Goal: Communication & Community: Answer question/provide support

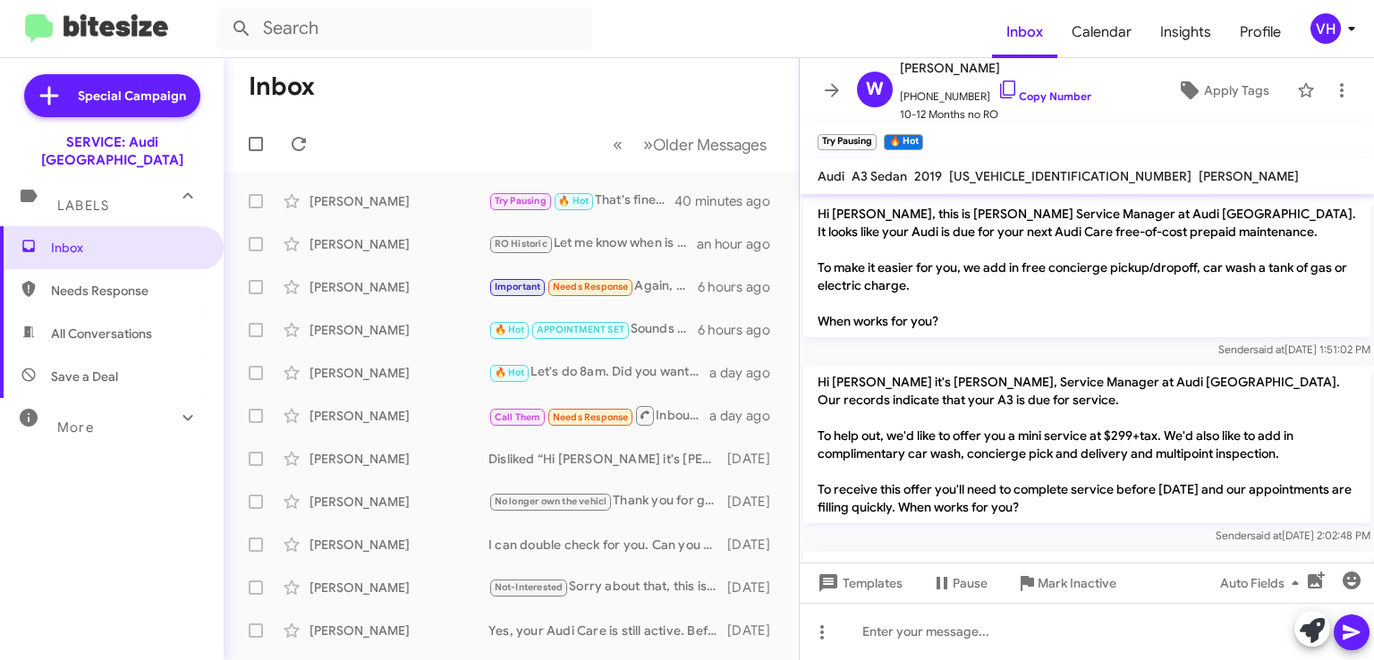
scroll to position [1367, 0]
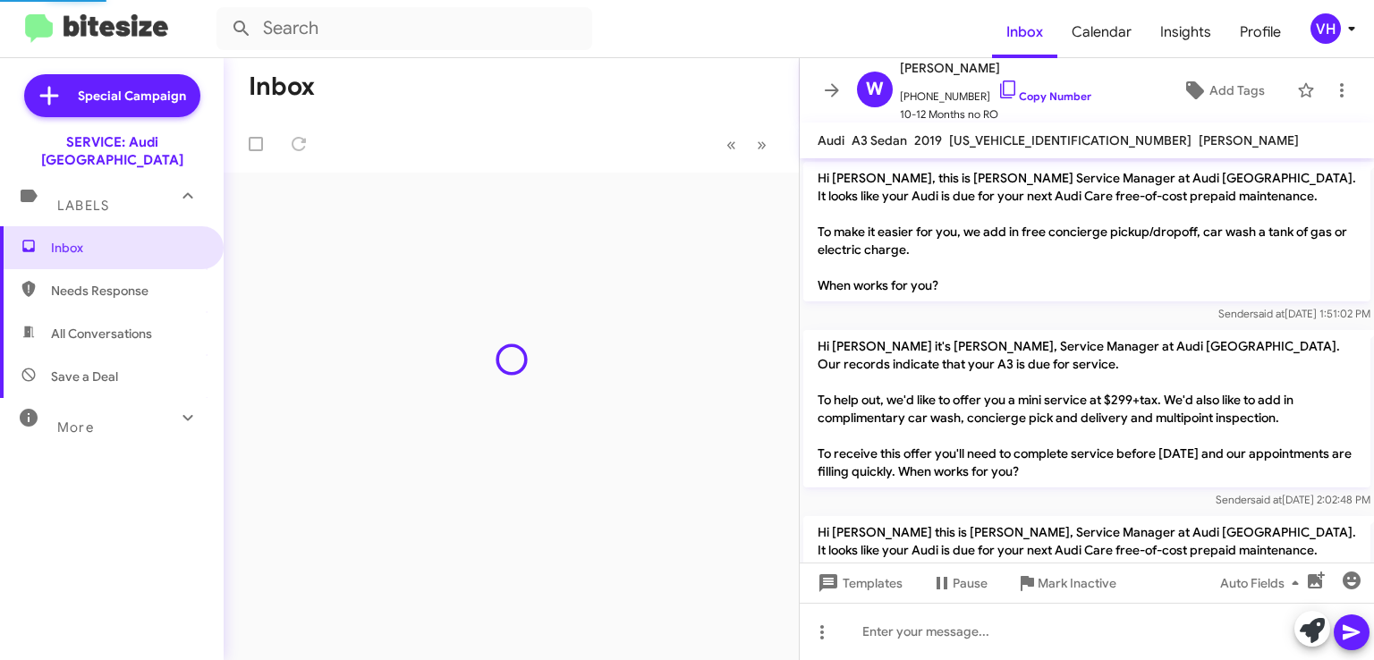
scroll to position [1332, 0]
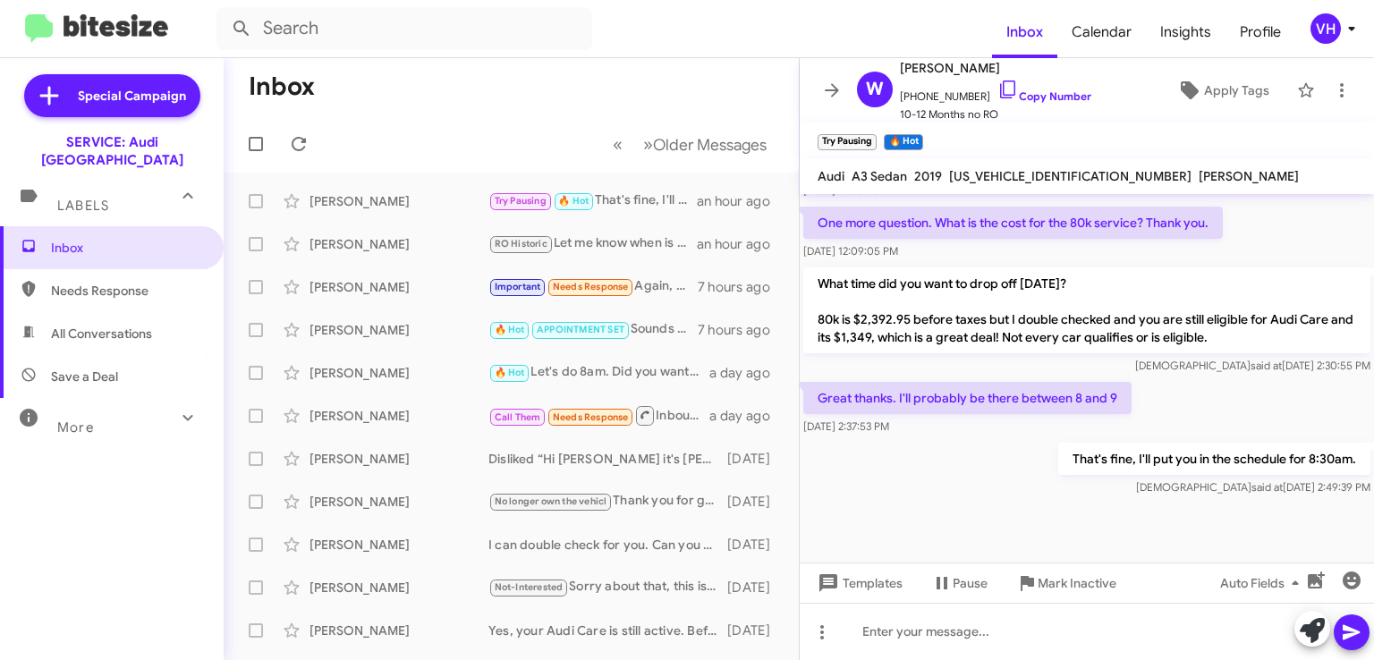
scroll to position [1367, 0]
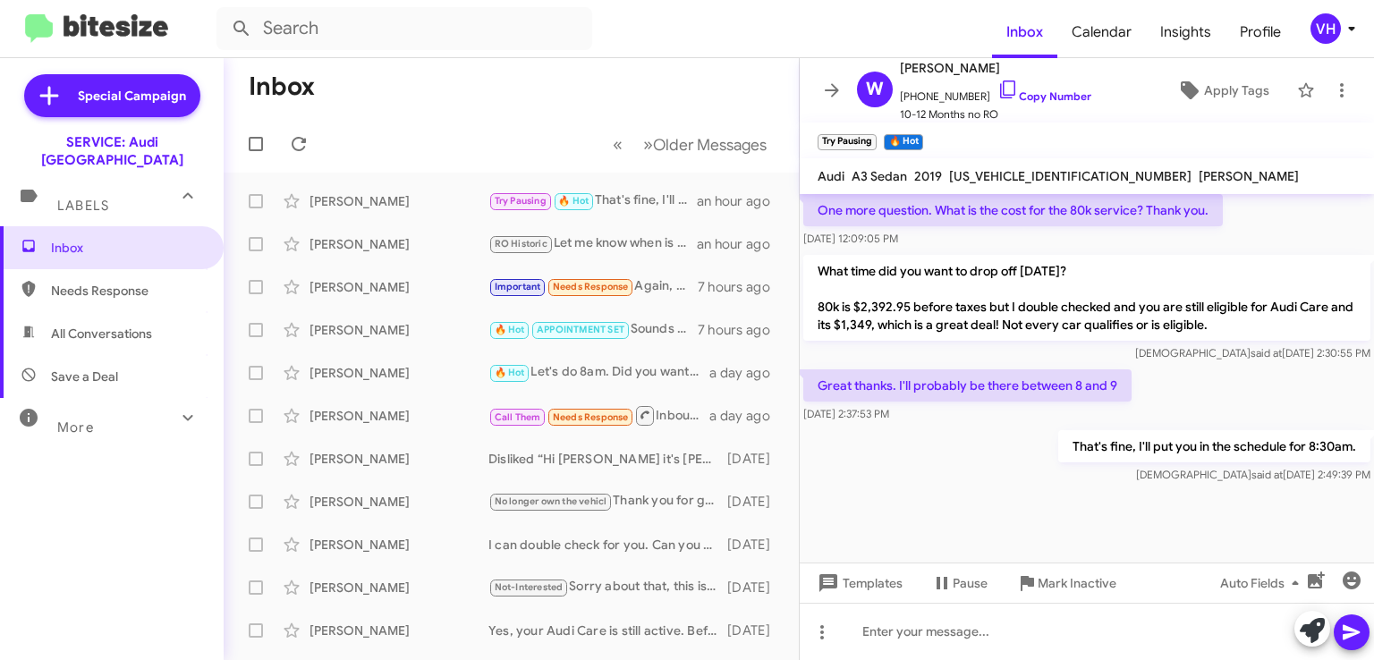
click at [923, 441] on div "That's fine, I'll put you in the schedule for 8:30am. Veda said at Sep 12, 2025…" at bounding box center [1087, 457] width 574 height 61
click at [1204, 84] on span "Apply Tags" at bounding box center [1236, 90] width 65 height 32
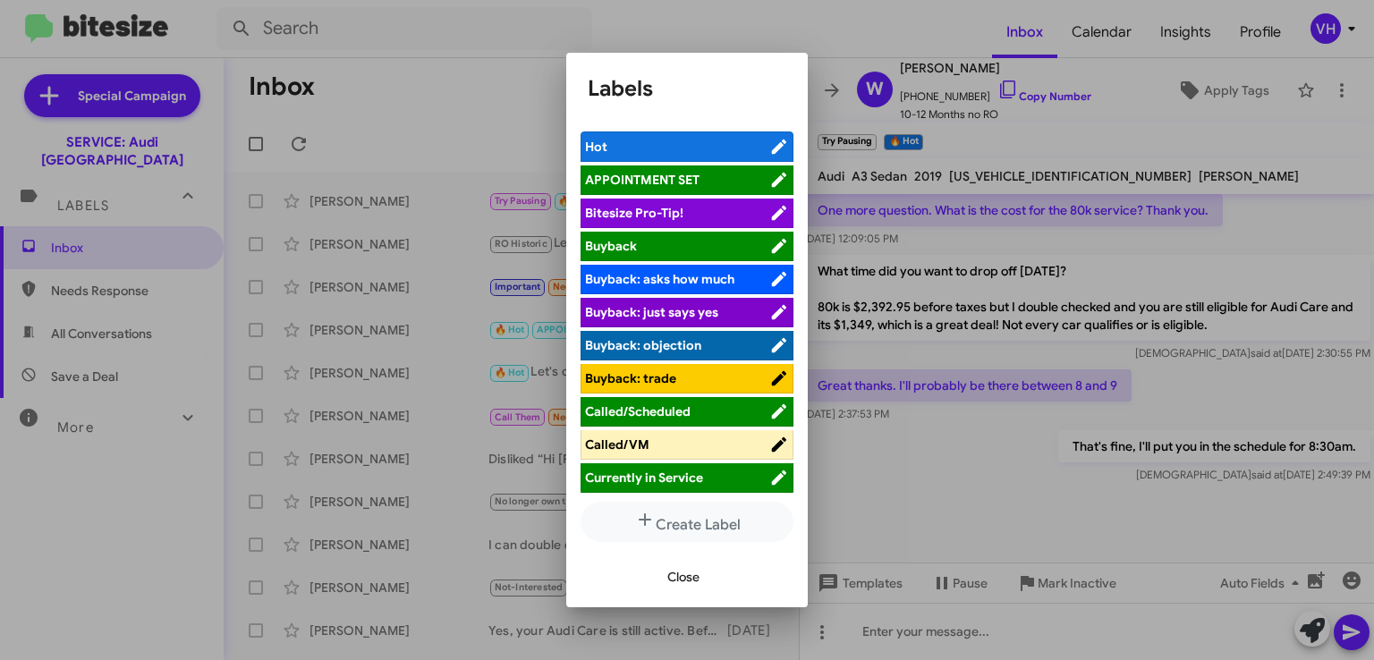
click at [609, 181] on span "APPOINTMENT SET" at bounding box center [642, 180] width 115 height 16
click at [694, 584] on span "Close" at bounding box center [684, 577] width 32 height 32
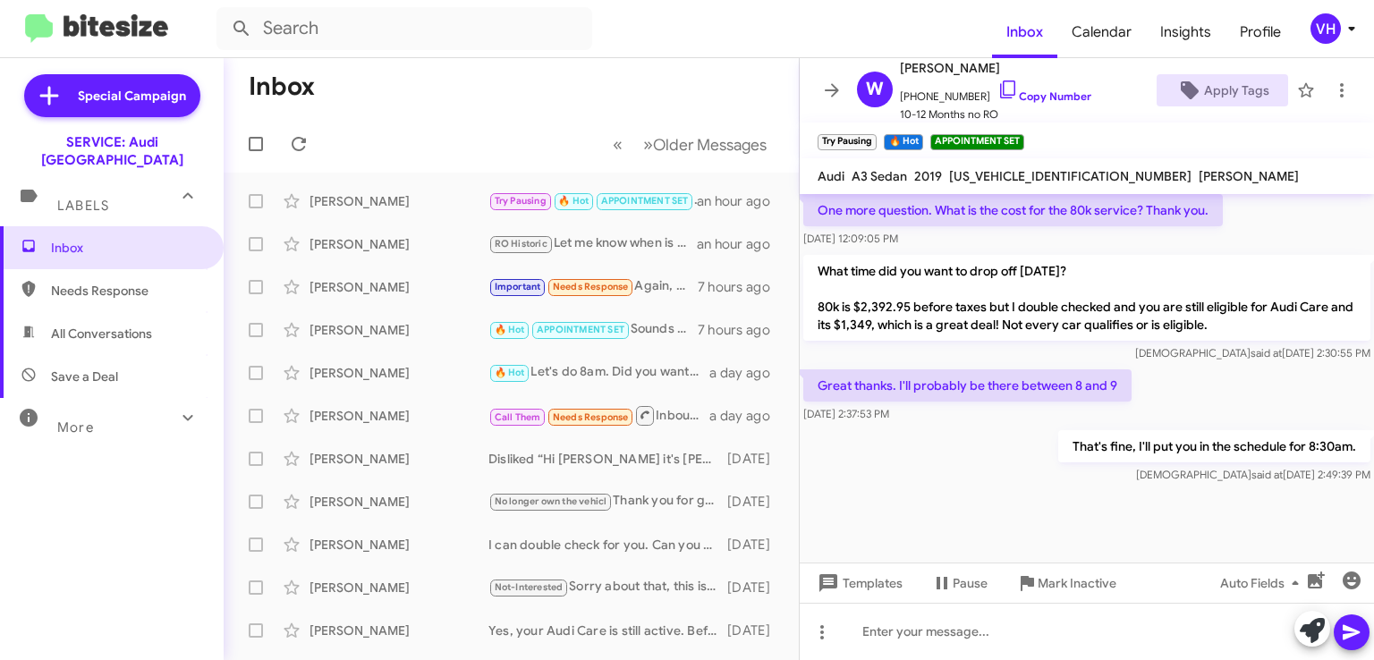
click at [874, 132] on span "×" at bounding box center [872, 133] width 11 height 21
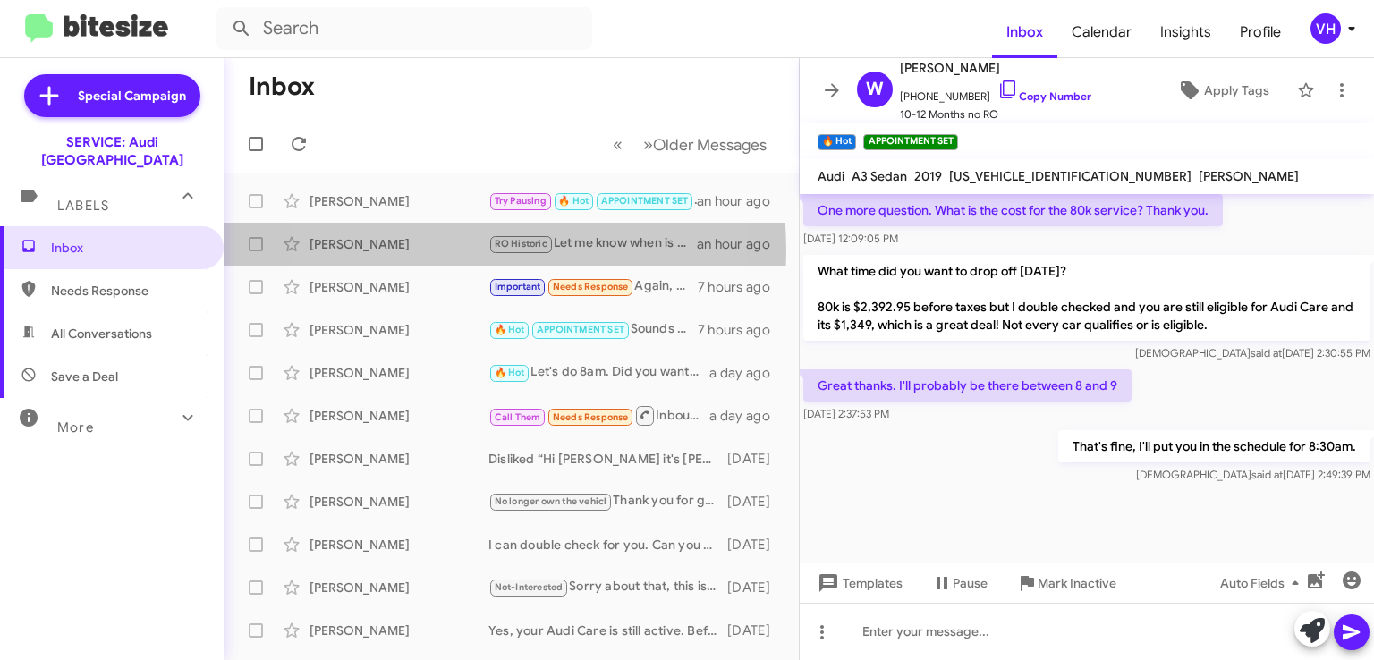
click at [425, 251] on div "[PERSON_NAME]" at bounding box center [399, 244] width 179 height 18
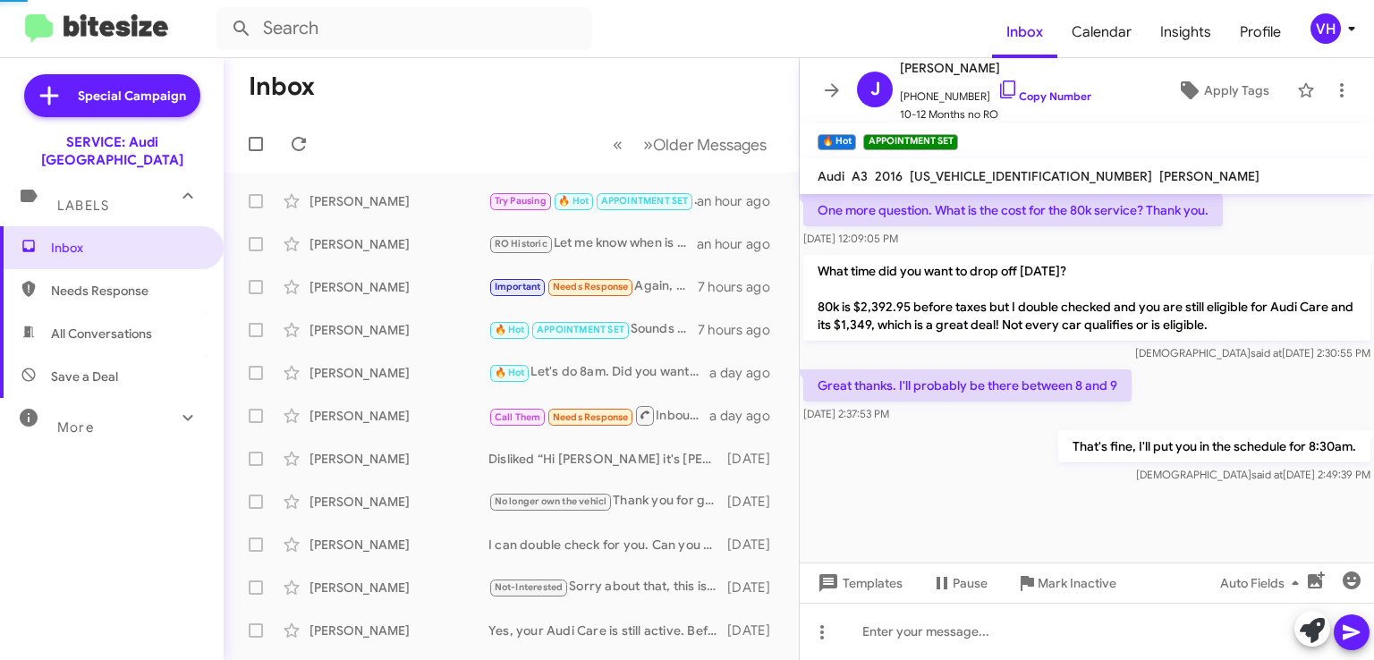
scroll to position [638, 0]
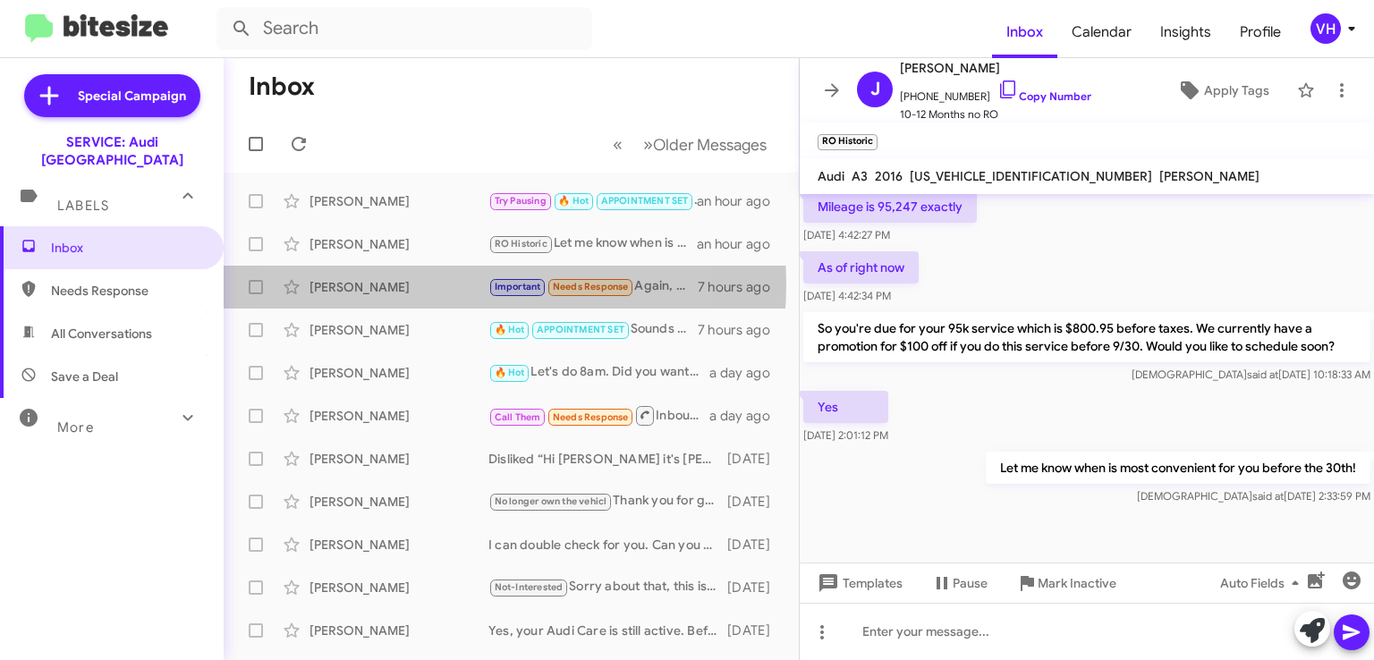
click at [408, 284] on div "[PERSON_NAME]" at bounding box center [399, 287] width 179 height 18
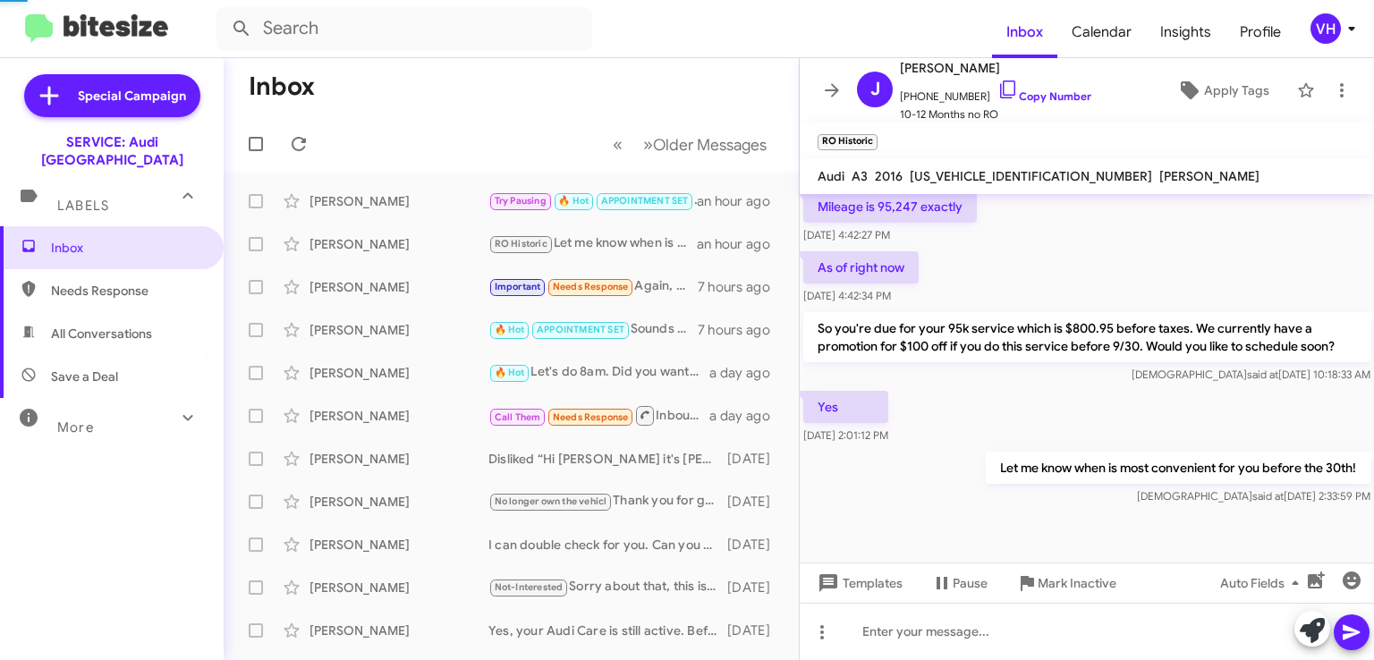
scroll to position [666, 0]
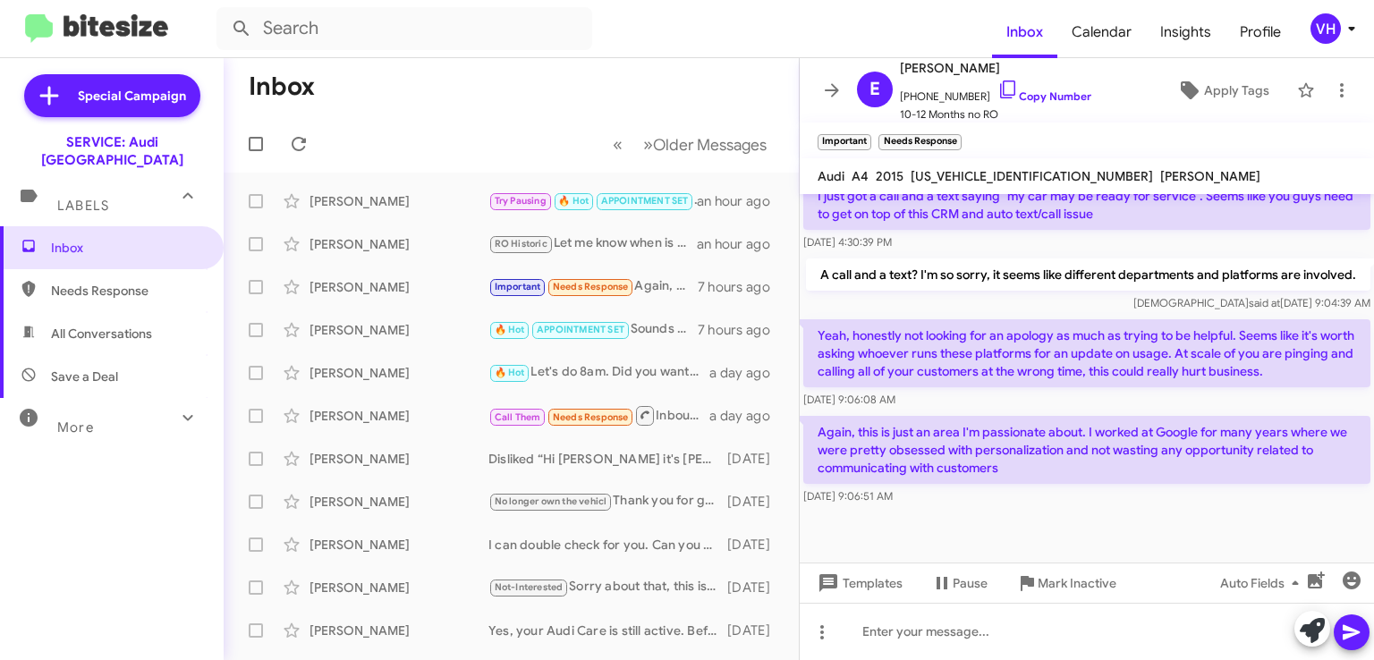
click at [390, 331] on div "[PERSON_NAME]" at bounding box center [399, 330] width 179 height 18
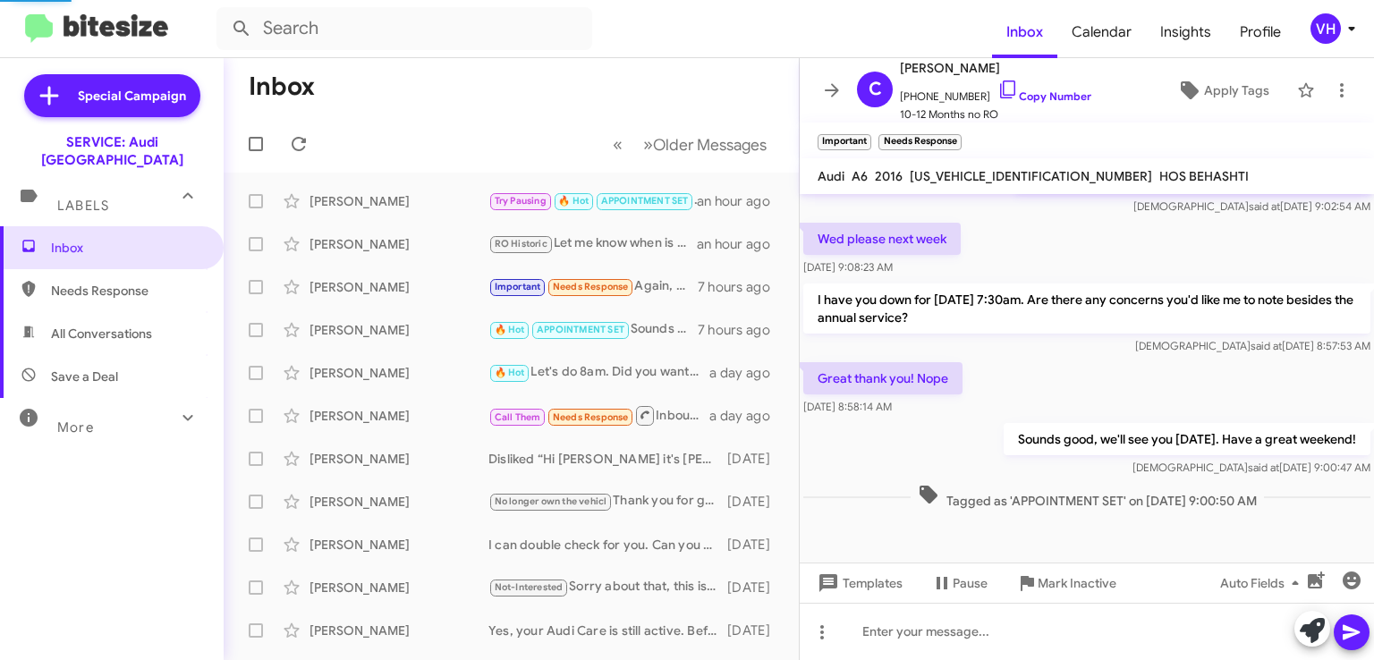
scroll to position [394, 0]
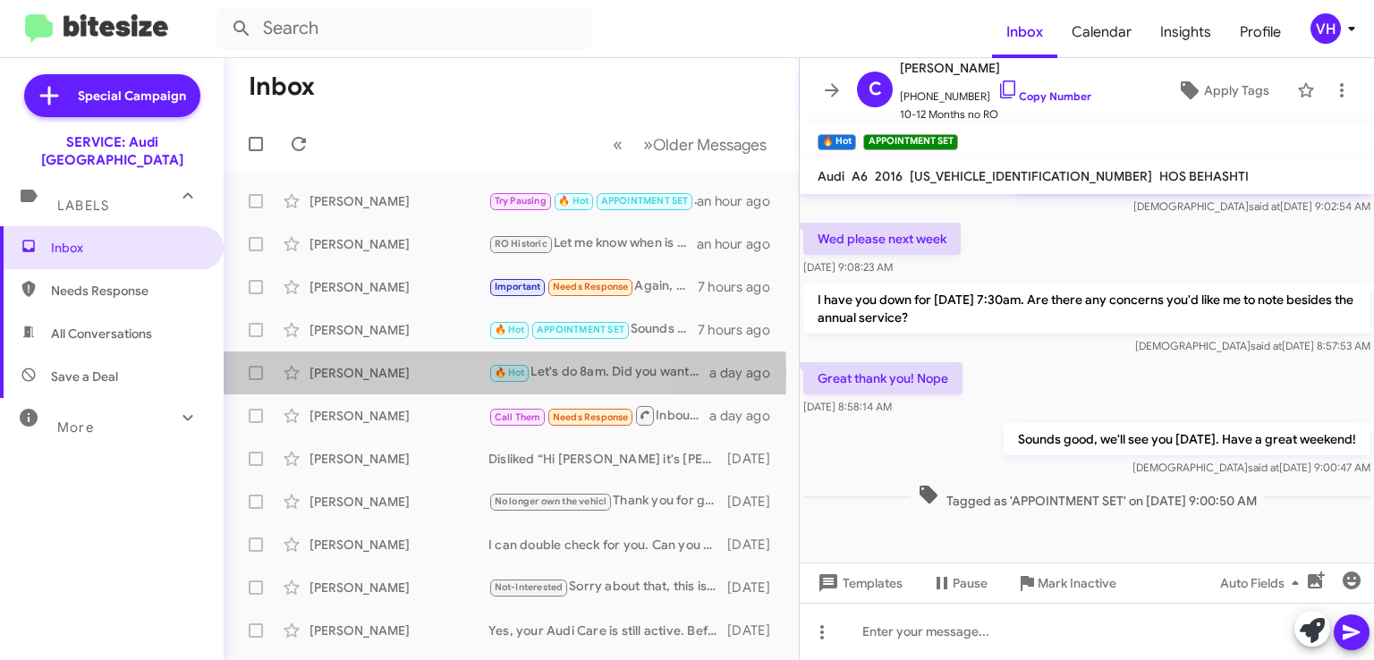
click at [387, 375] on div "[PERSON_NAME]" at bounding box center [399, 373] width 179 height 18
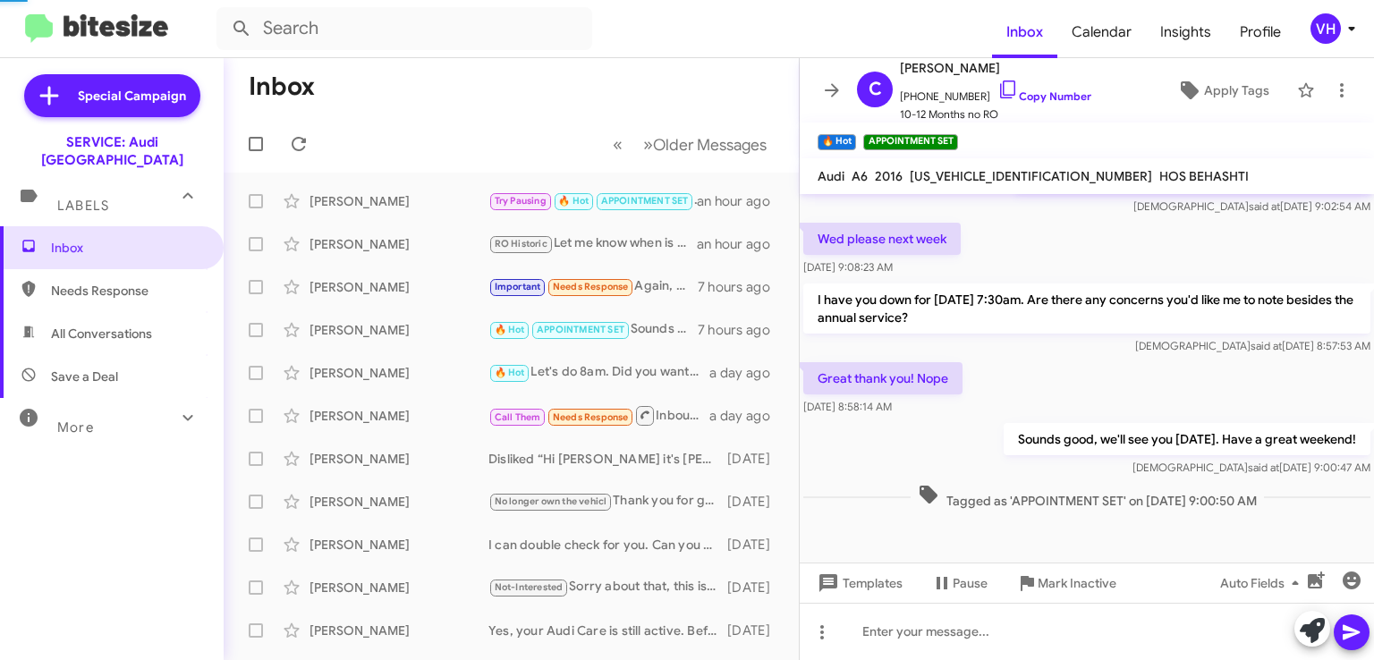
scroll to position [285, 0]
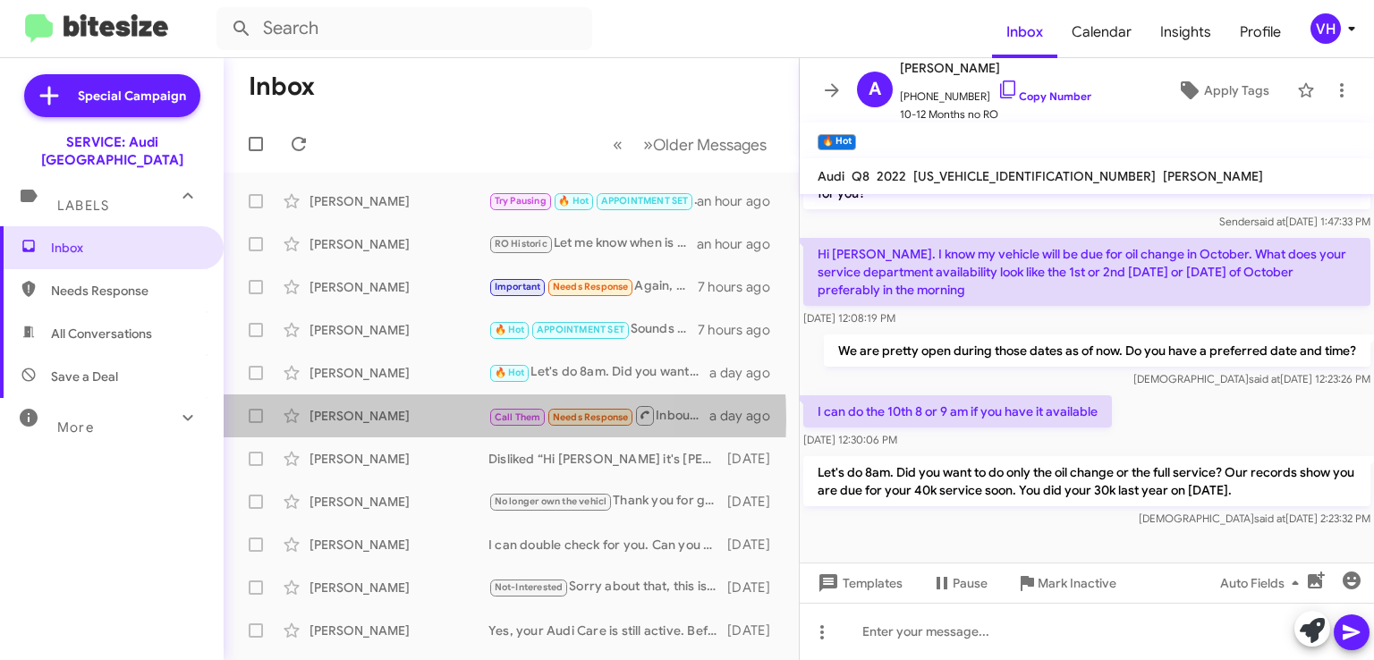
click at [389, 419] on div "[PERSON_NAME]" at bounding box center [399, 416] width 179 height 18
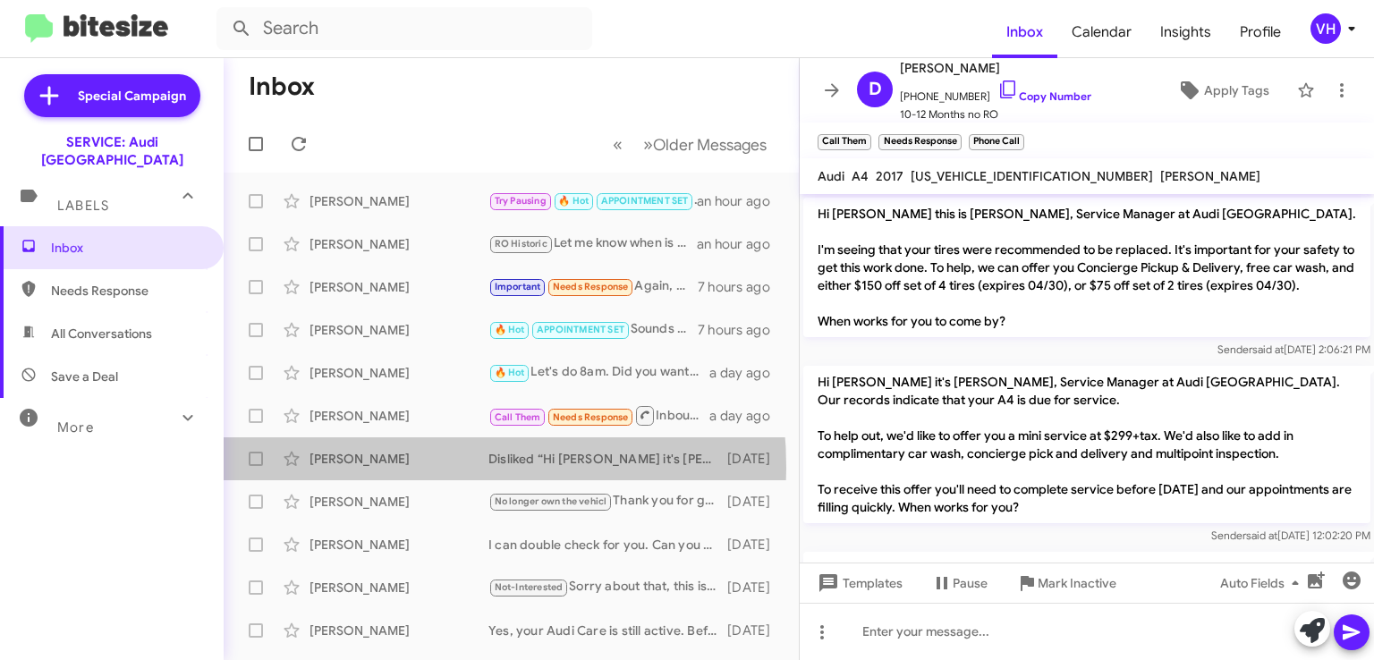
click at [372, 468] on div "Paul Schwartz Disliked “Hi Paul it's Steven Bainbridge at Audi Oakland. I just …" at bounding box center [511, 459] width 547 height 36
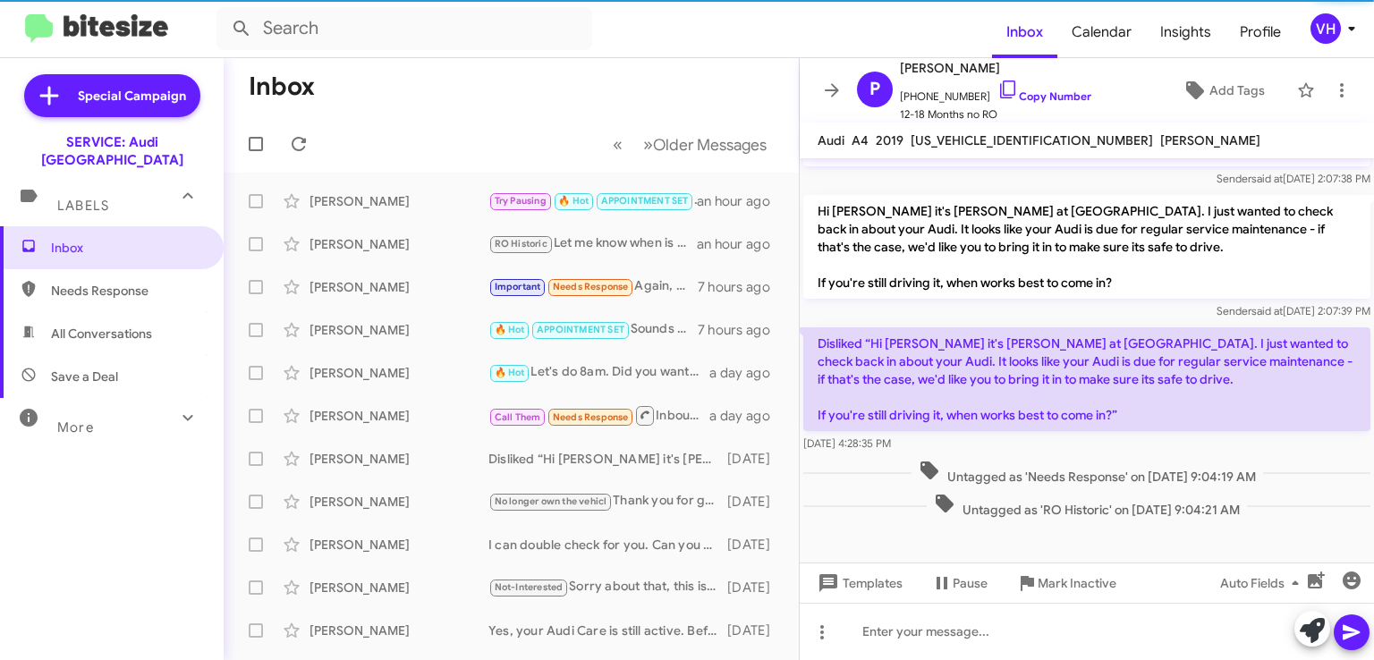
scroll to position [549, 0]
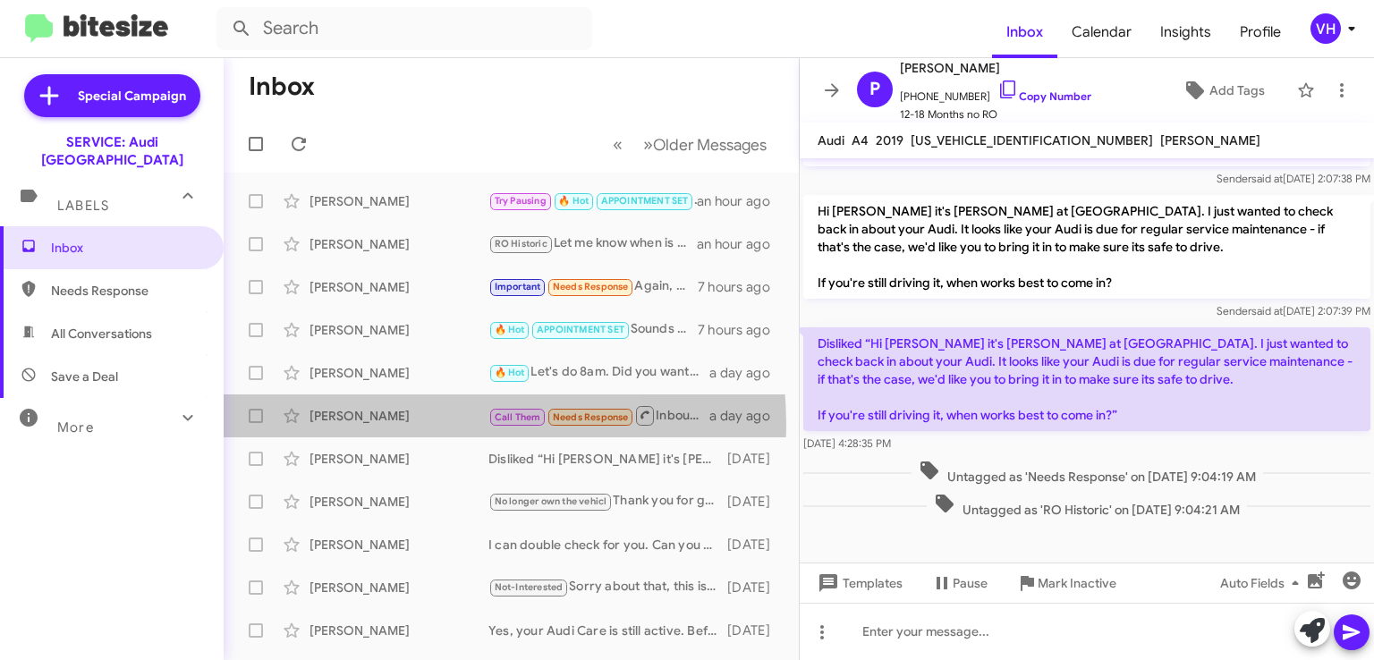
click at [373, 426] on div "David Myles Call Them Needs Response Inbound Call a day ago" at bounding box center [511, 416] width 547 height 36
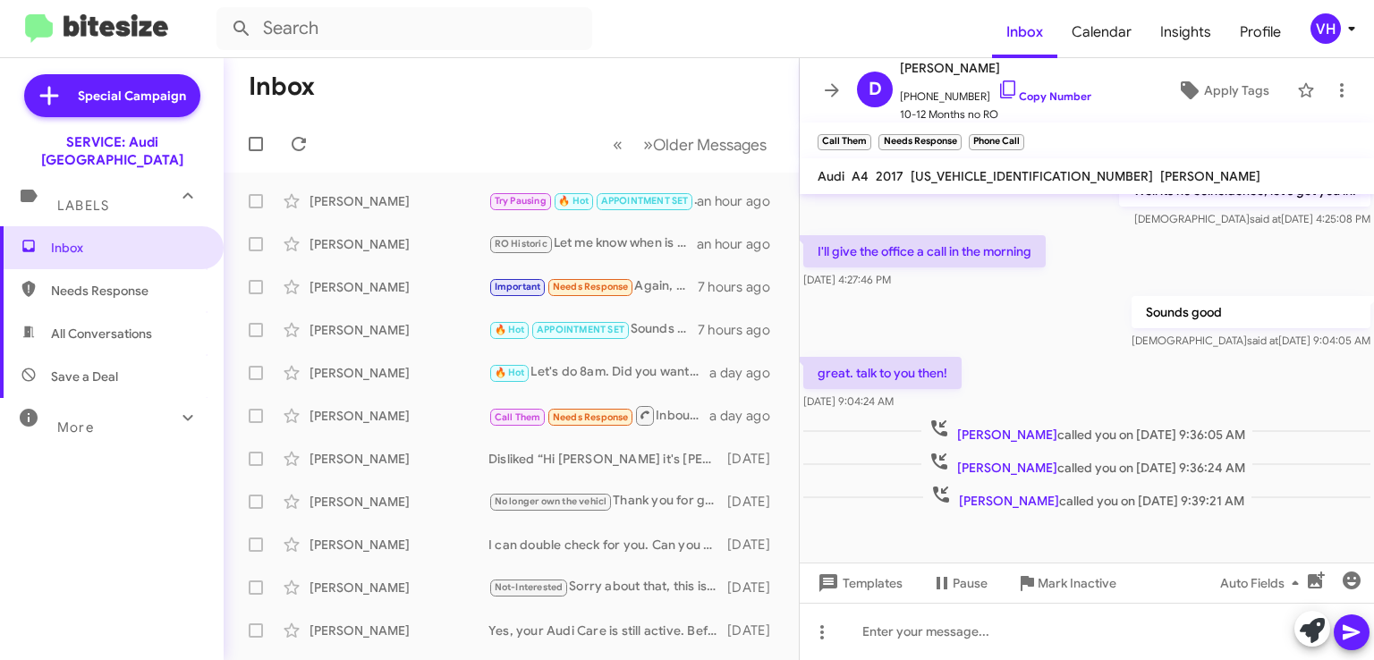
scroll to position [555, 0]
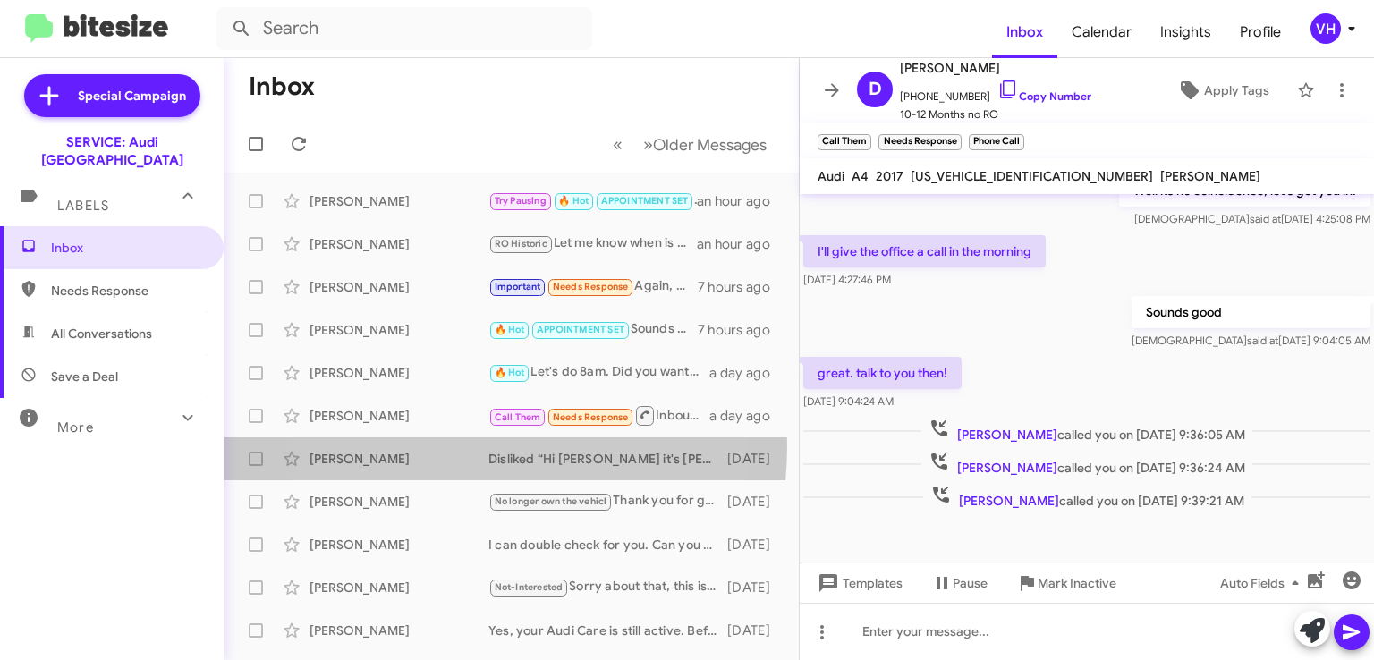
click at [426, 446] on div "Paul Schwartz Disliked “Hi Paul it's Steven Bainbridge at Audi Oakland. I just …" at bounding box center [511, 459] width 547 height 36
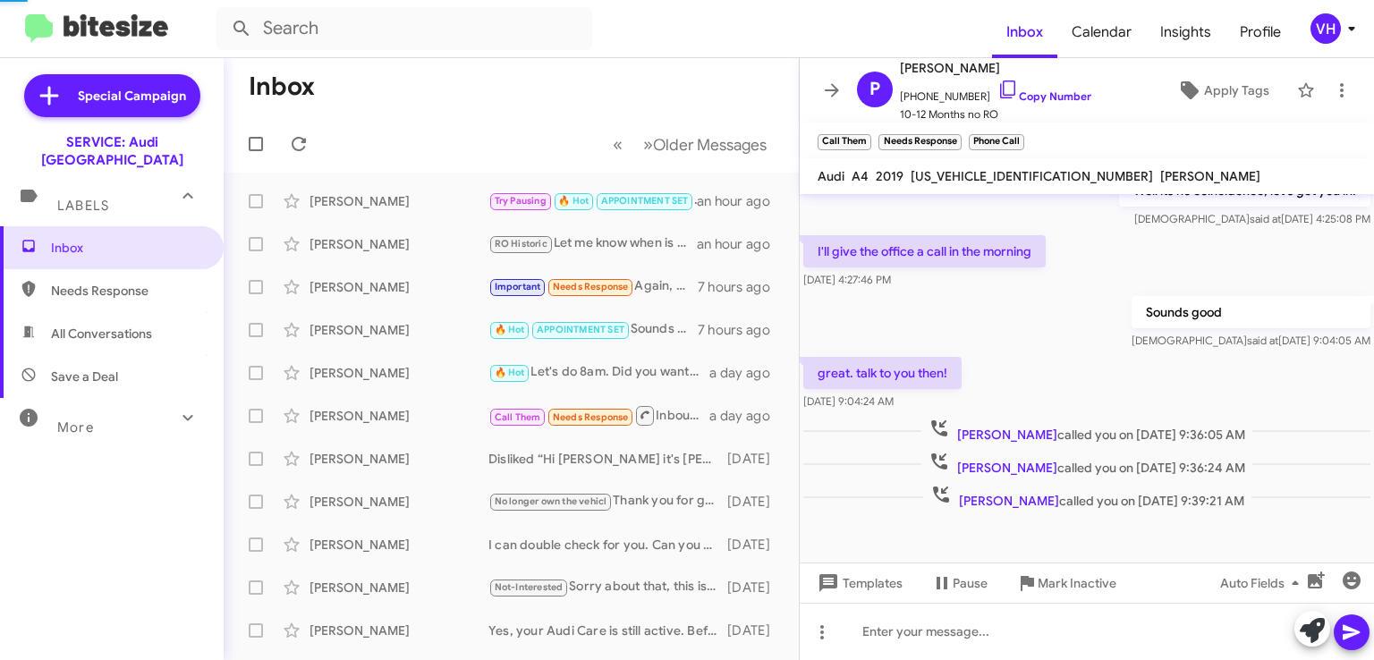
scroll to position [549, 0]
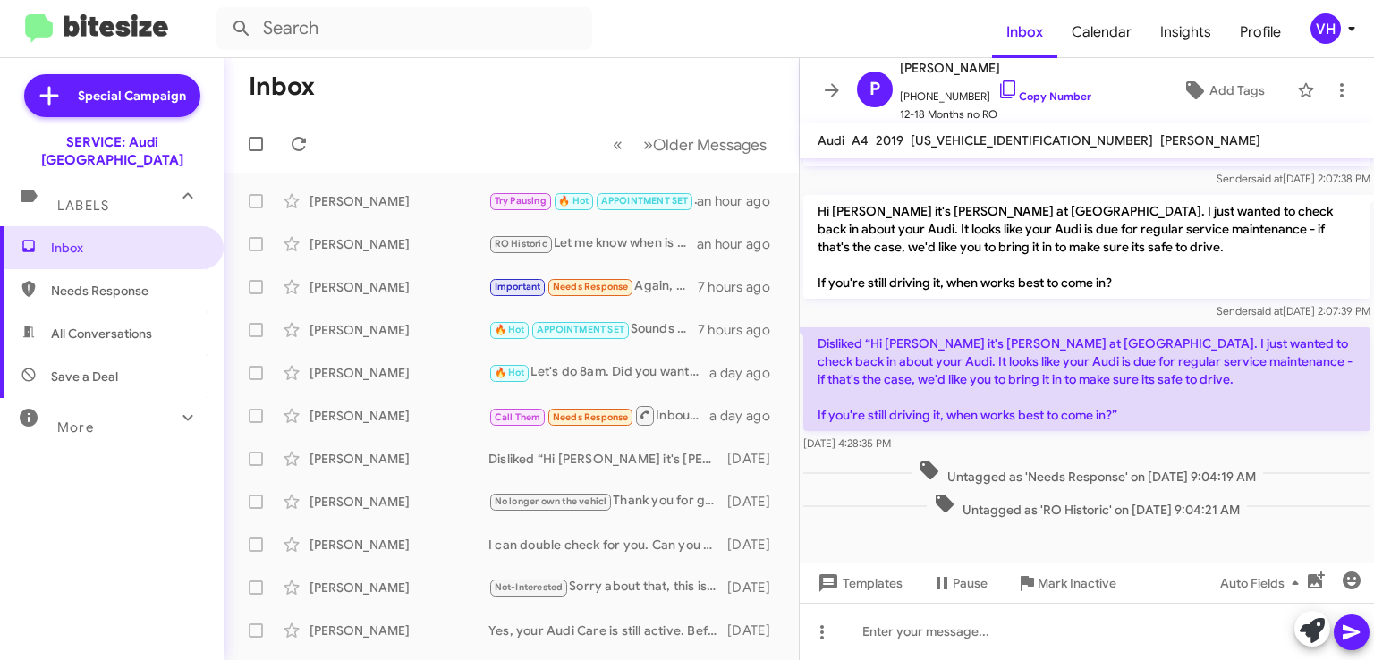
click at [426, 472] on div "Paul Schwartz Disliked “Hi Paul it's Steven Bainbridge at Audi Oakland. I just …" at bounding box center [511, 459] width 547 height 36
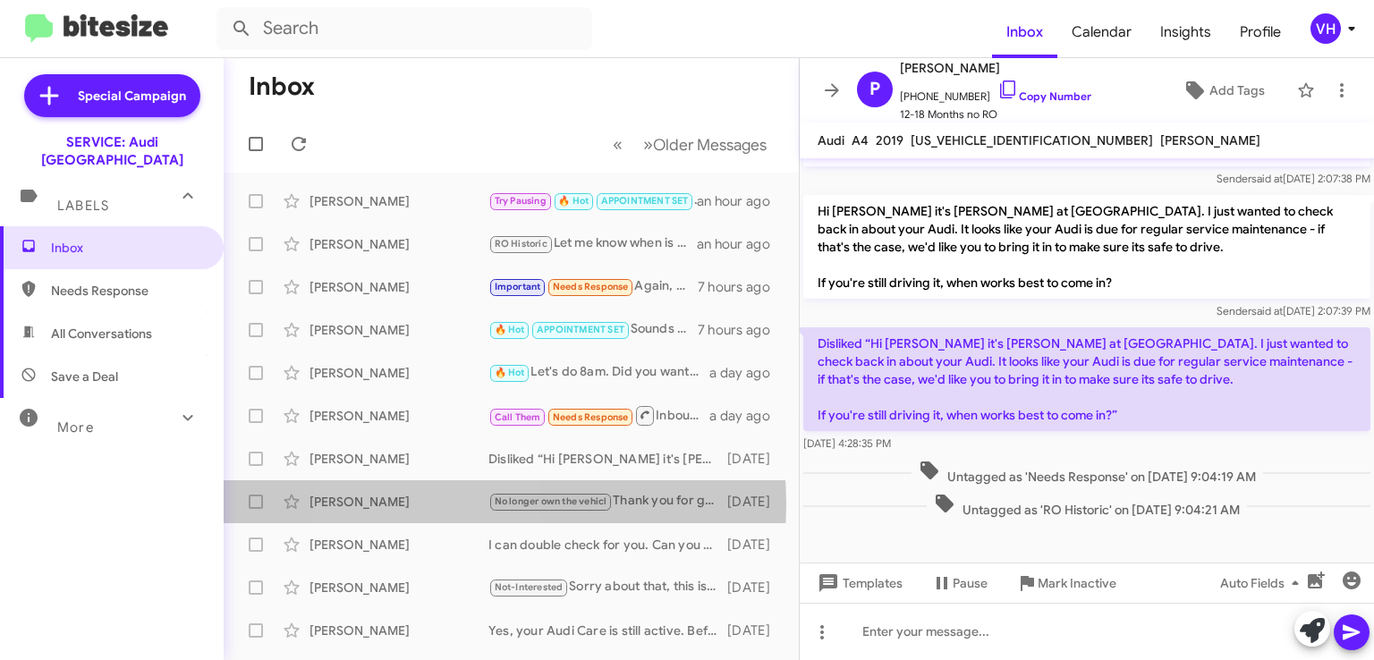
click at [436, 504] on div "[PERSON_NAME]" at bounding box center [399, 502] width 179 height 18
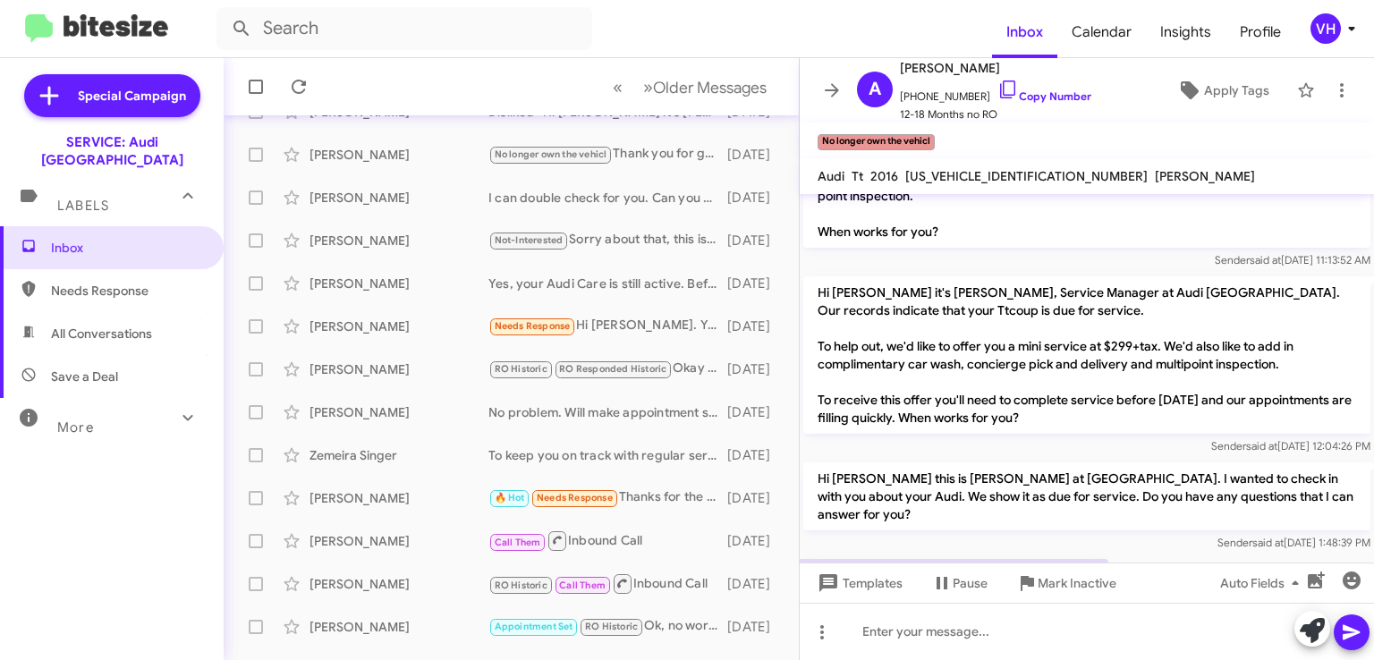
scroll to position [352, 0]
drag, startPoint x: 785, startPoint y: 279, endPoint x: 830, endPoint y: 456, distance: 183.0
click at [798, 484] on div "Inbox « Previous » Next Older Messages William Gaitan Try Pausing 🔥 Hot APPOINT…" at bounding box center [511, 359] width 575 height 602
click at [866, 459] on div "Hi Andrew this is Alan Ng at Audi Oakland. I wanted to check in with you about …" at bounding box center [1087, 507] width 574 height 97
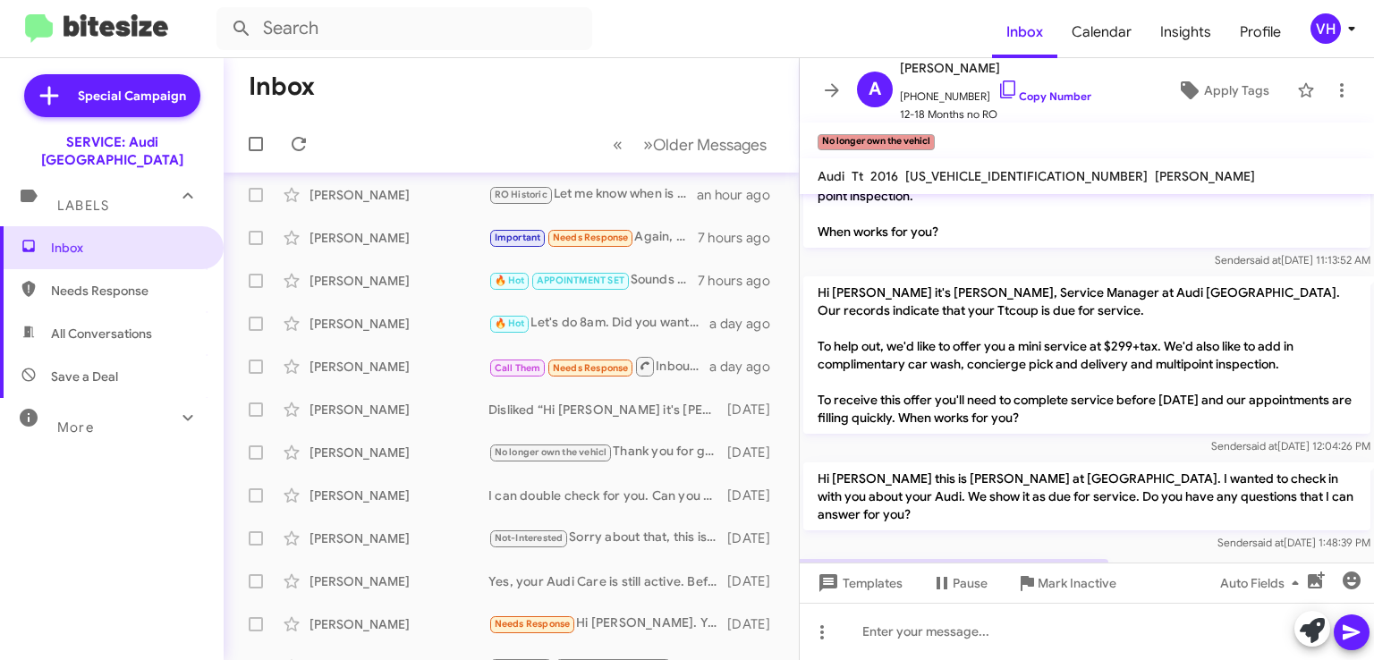
scroll to position [0, 0]
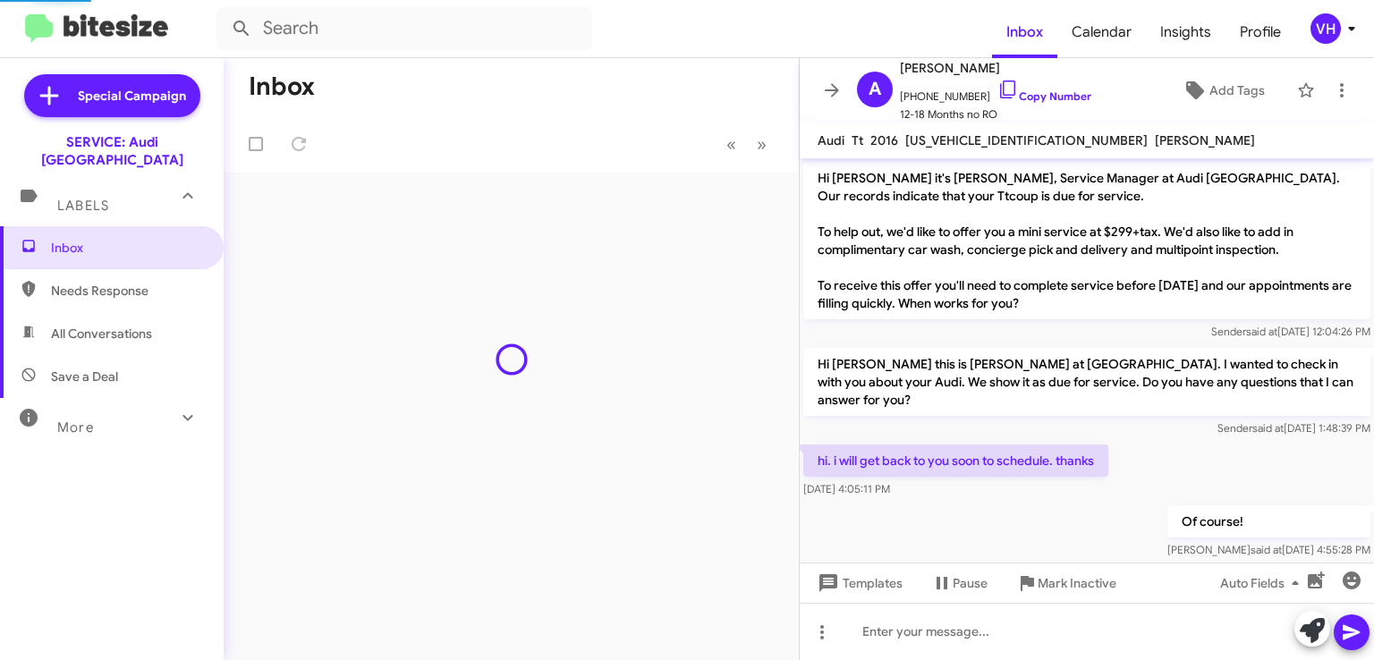
scroll to position [980, 0]
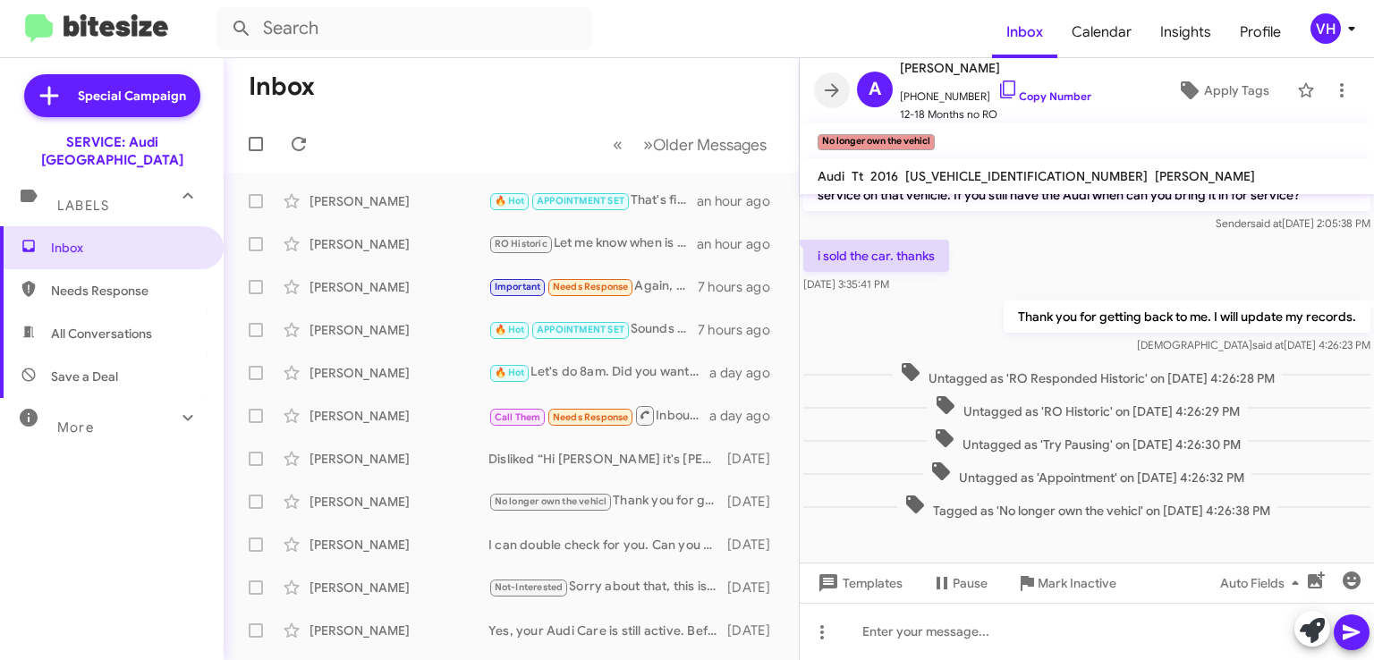
click at [835, 87] on icon at bounding box center [832, 89] width 14 height 13
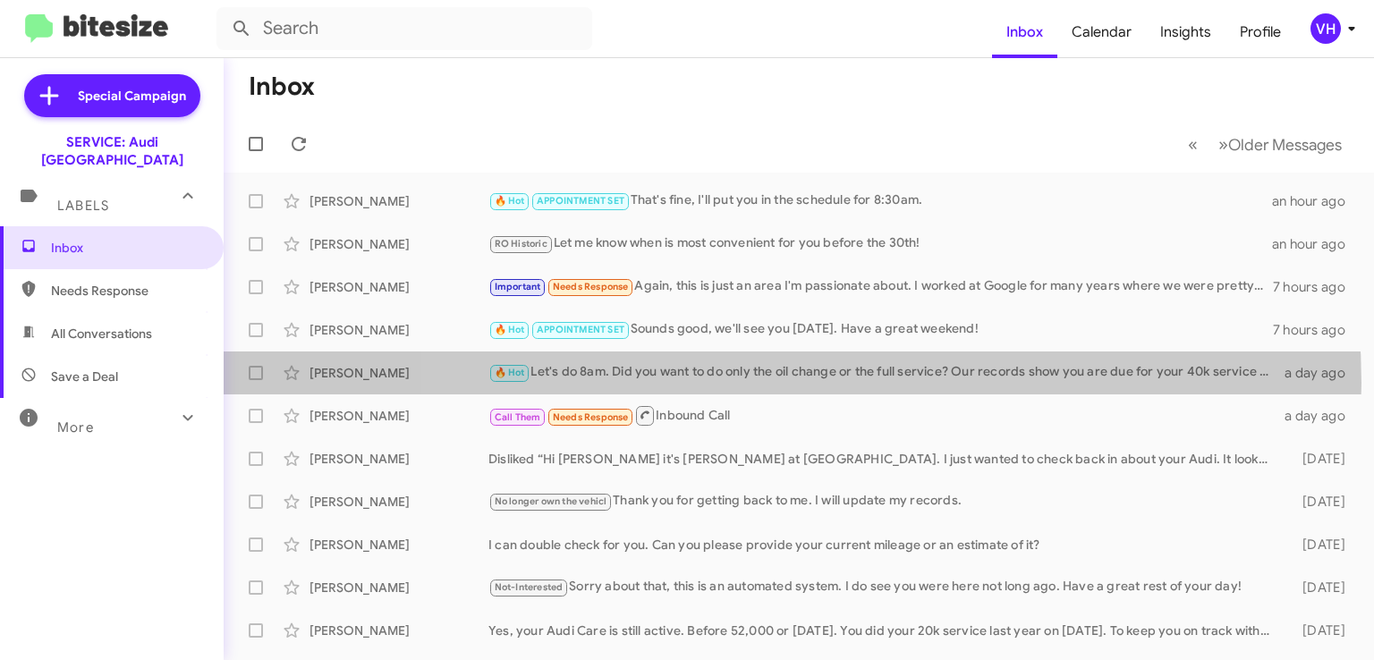
click at [778, 383] on div "Arien Wright 🔥 Hot Let's do 8am. Did you want to do only the oil change or the …" at bounding box center [799, 373] width 1122 height 36
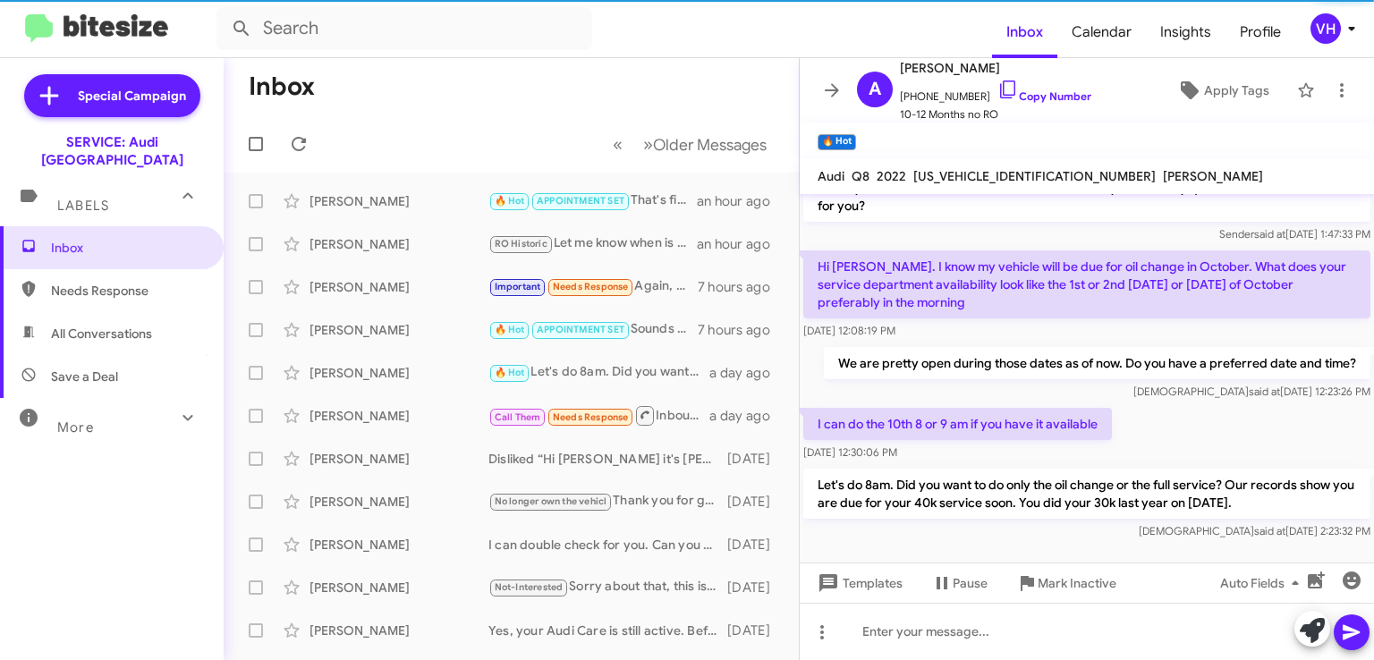
scroll to position [285, 0]
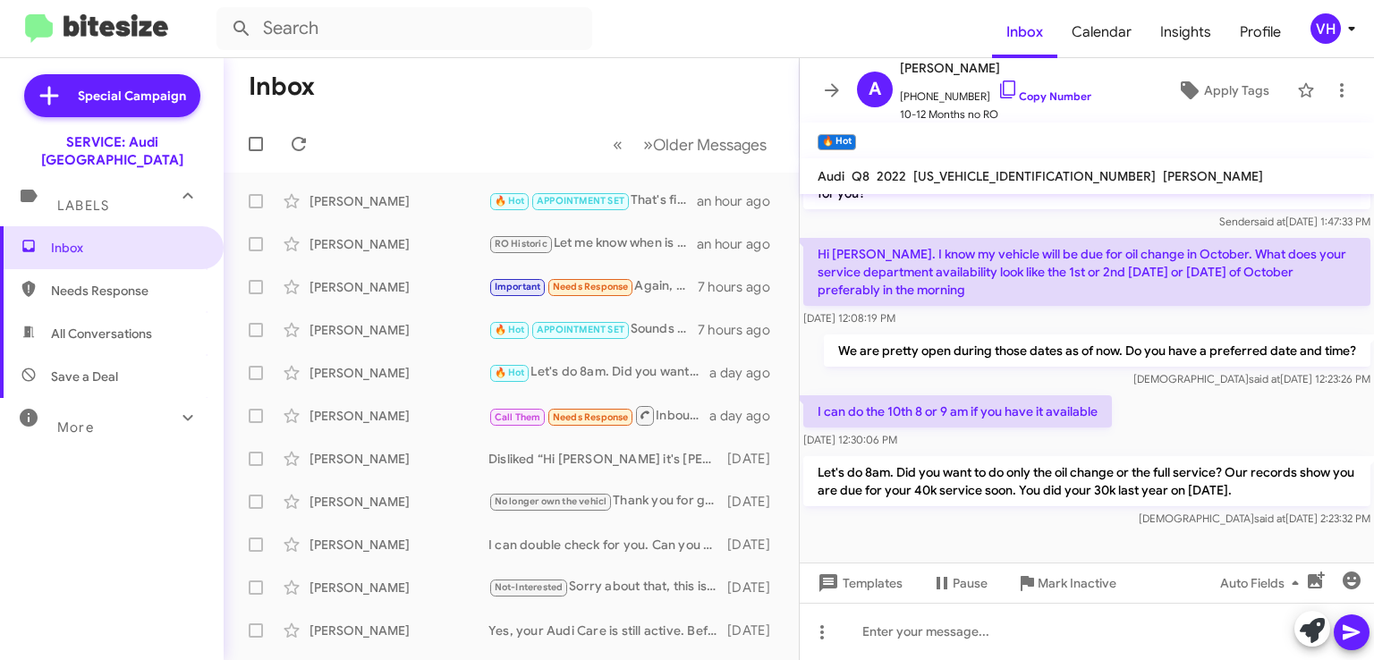
click at [949, 176] on span "WA1AVBF12ND033738" at bounding box center [1035, 176] width 243 height 16
click at [949, 176] on span "[US_VEHICLE_IDENTIFICATION_NUMBER]" at bounding box center [1035, 176] width 243 height 16
copy span "[US_VEHICLE_IDENTIFICATION_NUMBER]"
click at [1249, 428] on div "I can do the 10th 8 or 9 am if you have it available Sep 11, 2025, 12:30:06 PM" at bounding box center [1087, 422] width 574 height 61
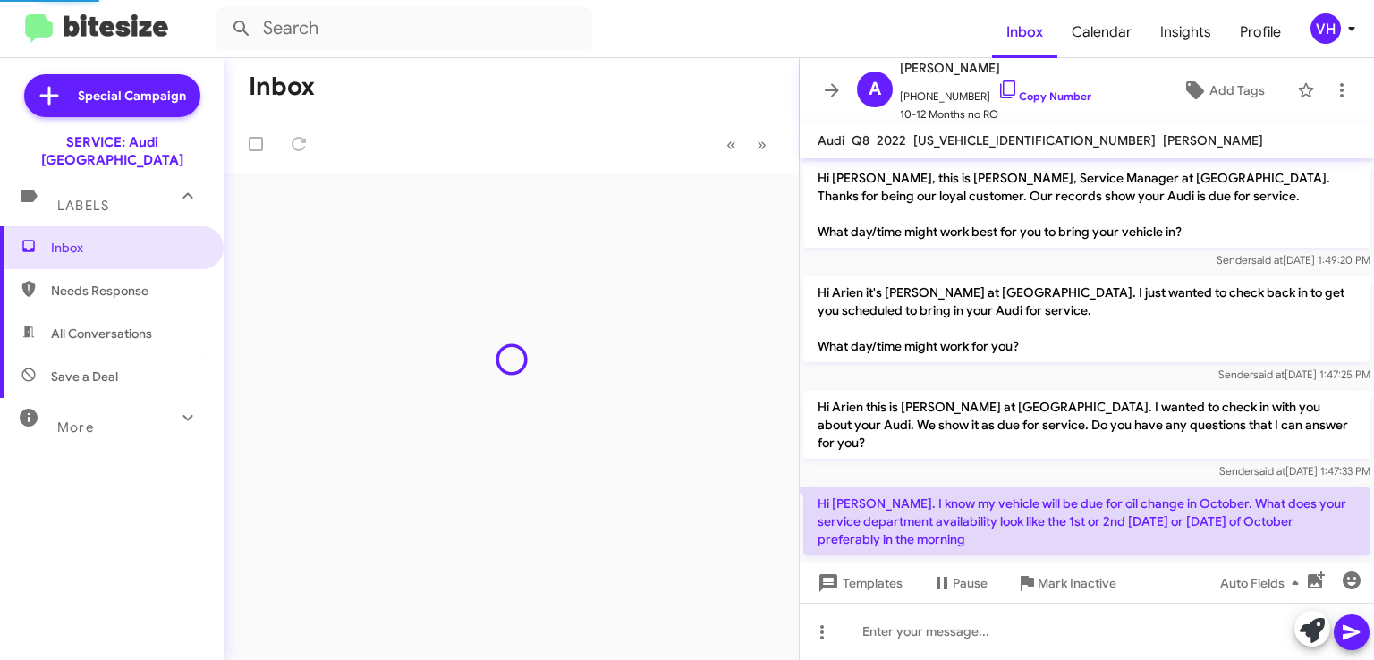
scroll to position [250, 0]
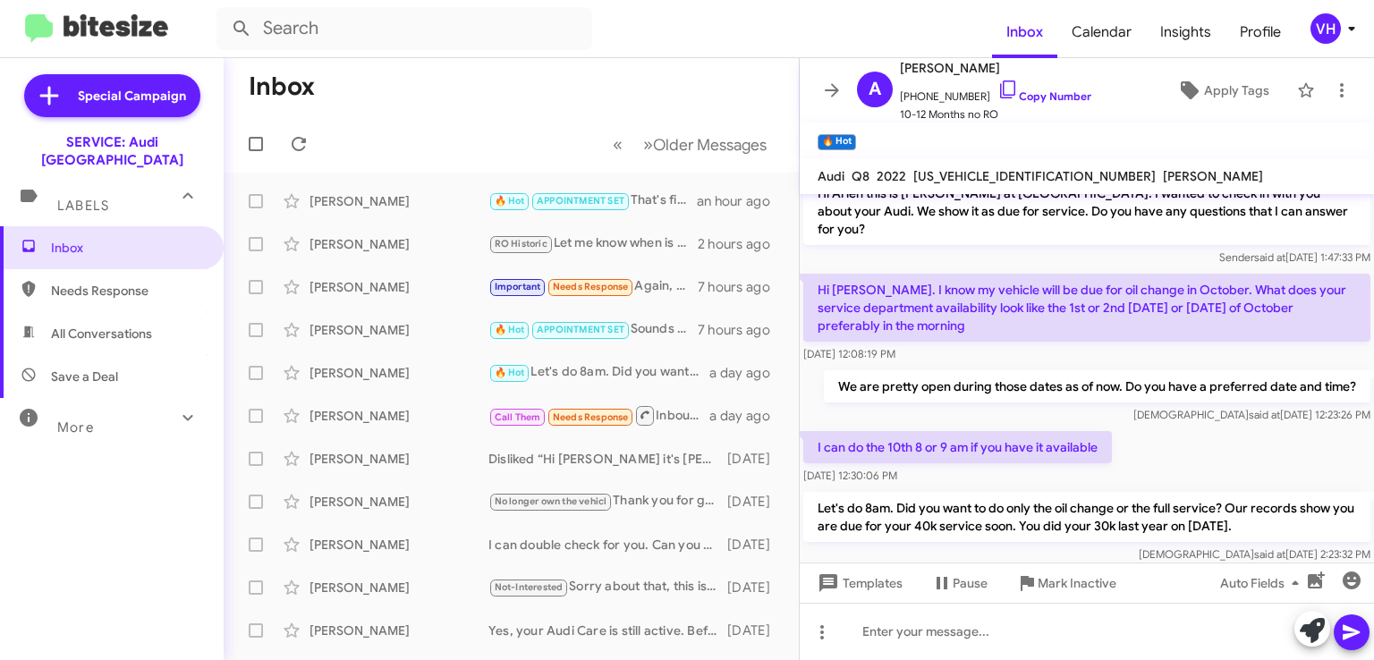
click at [823, 96] on icon at bounding box center [831, 90] width 21 height 21
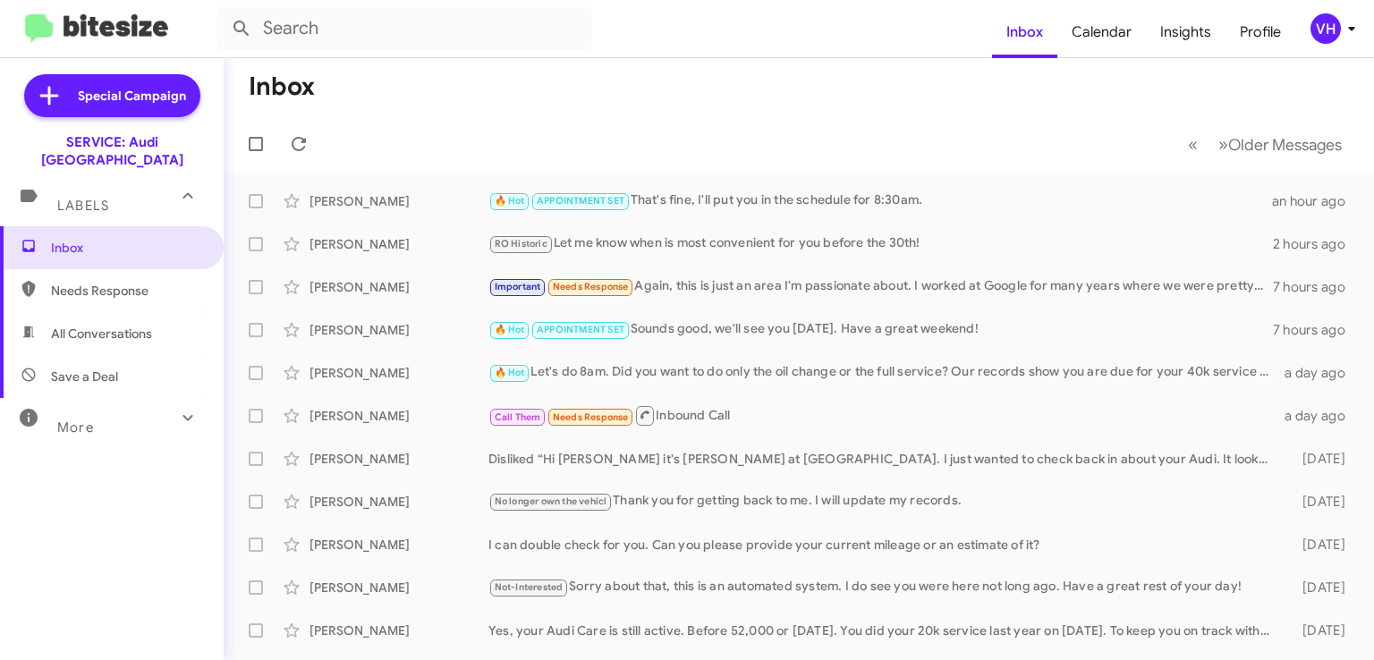
click at [759, 558] on div "[PERSON_NAME] I can double check for you. Can you please provide your current m…" at bounding box center [799, 545] width 1122 height 36
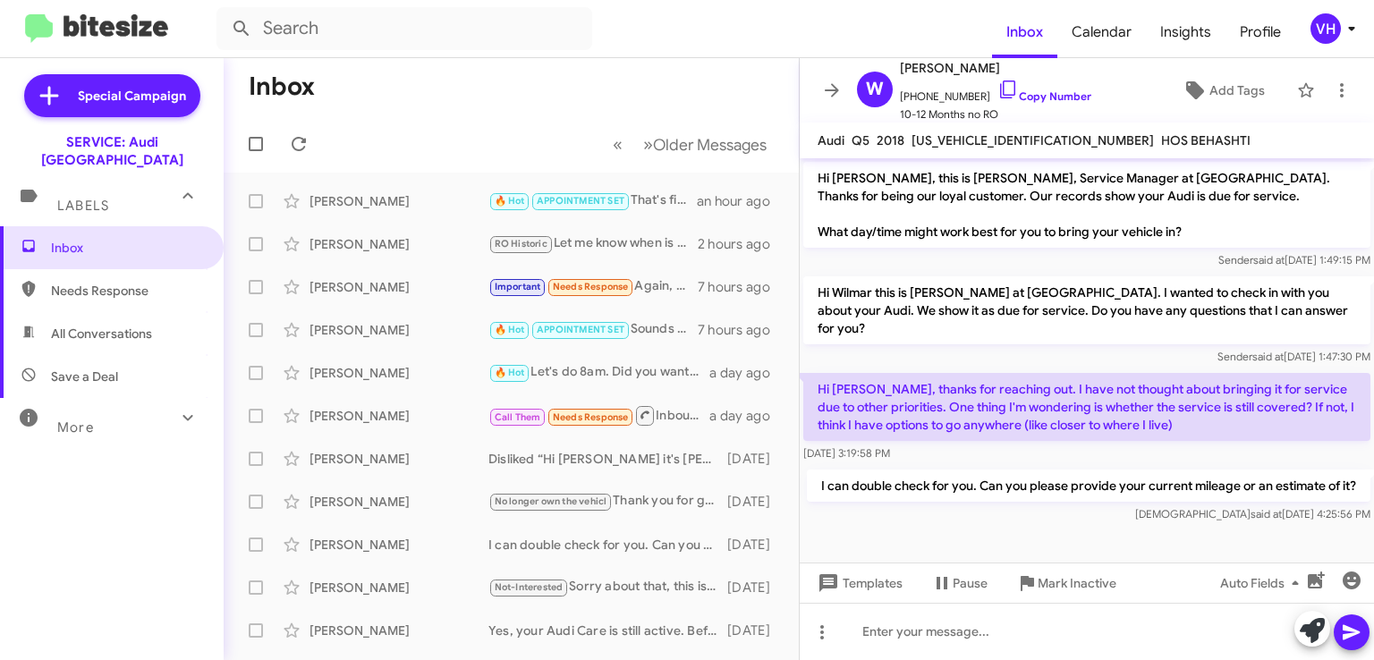
click at [358, 282] on div "[PERSON_NAME]" at bounding box center [399, 287] width 179 height 18
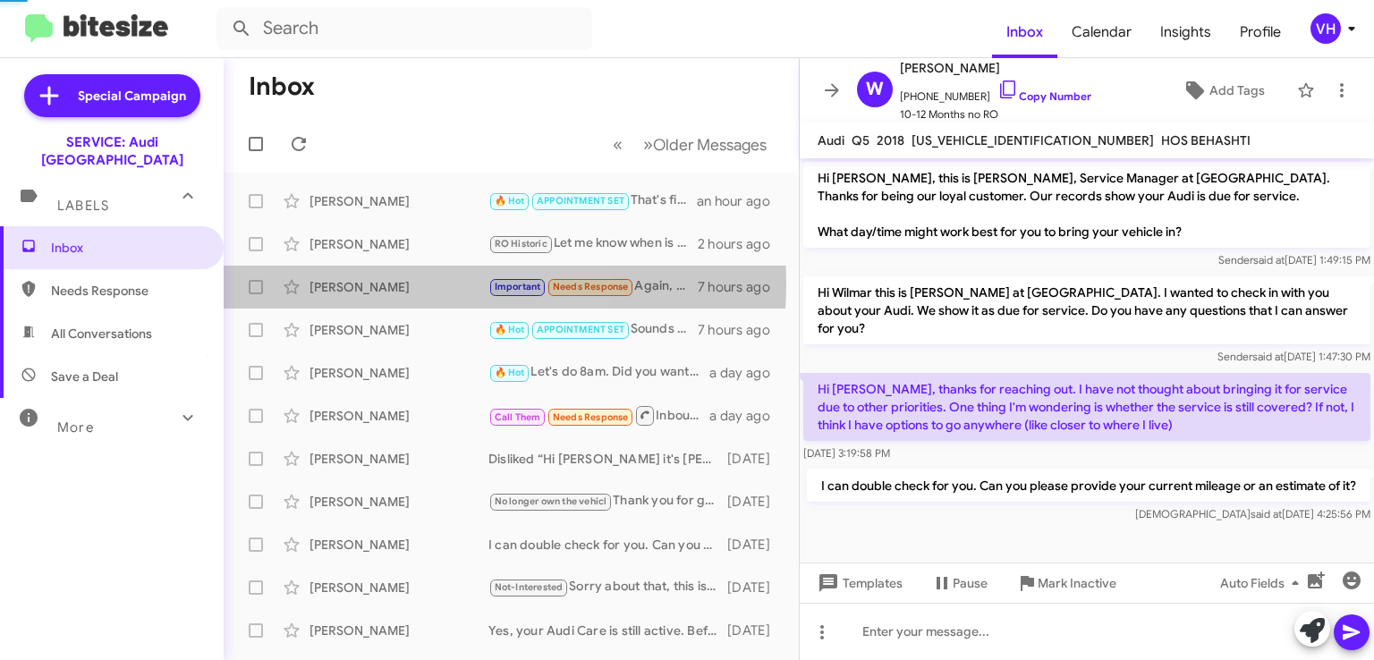
scroll to position [630, 0]
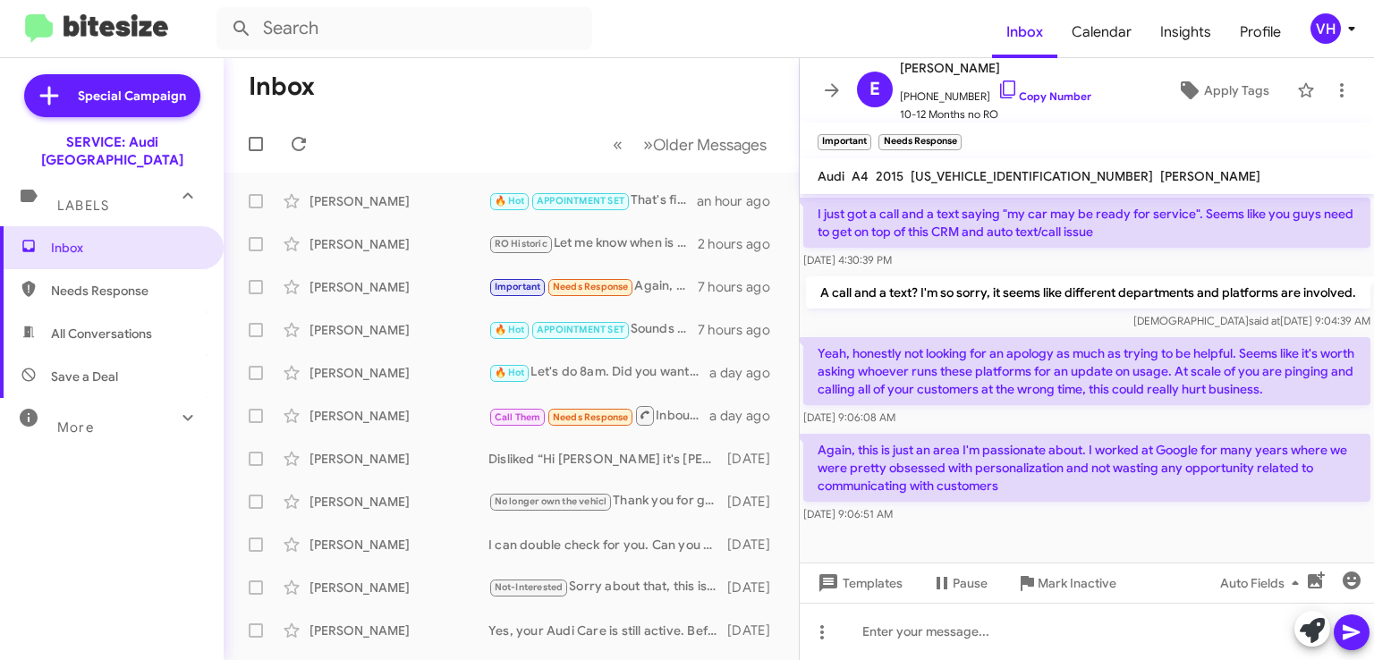
click at [346, 216] on div "[PERSON_NAME] 🔥 Hot APPOINTMENT SET That's fine, I'll put you in the schedule f…" at bounding box center [511, 201] width 547 height 36
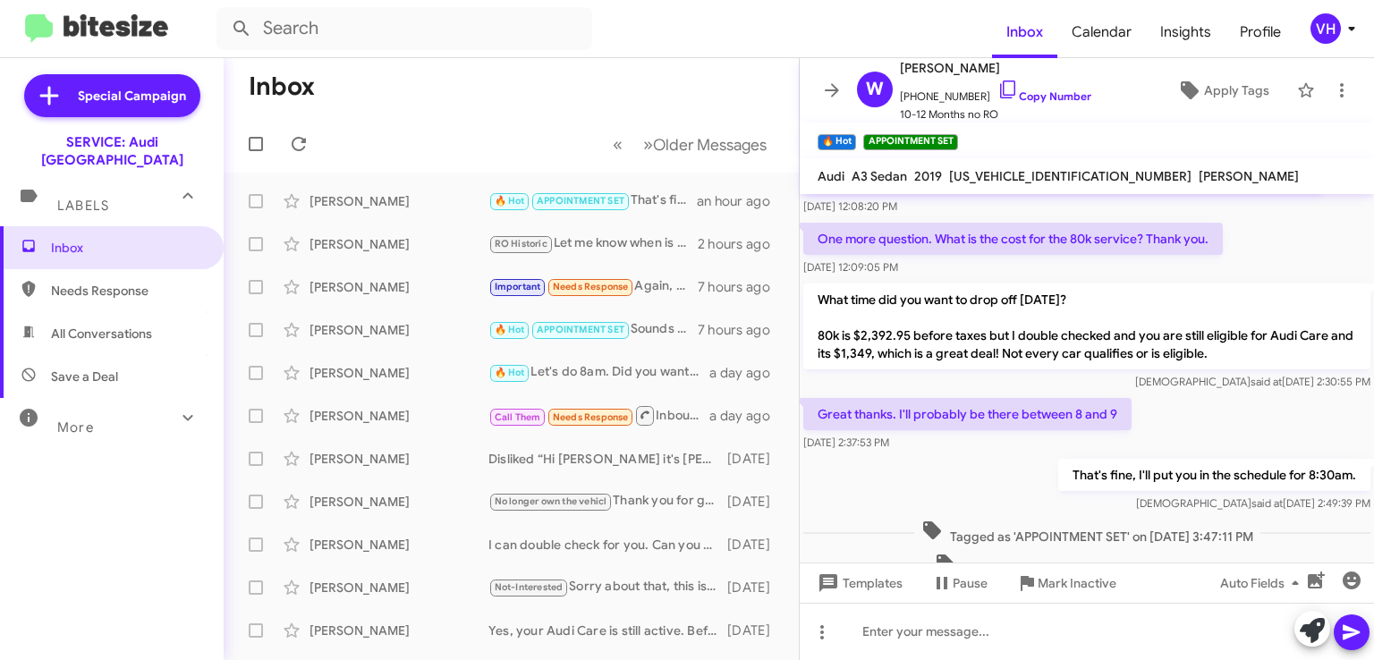
scroll to position [1312, 0]
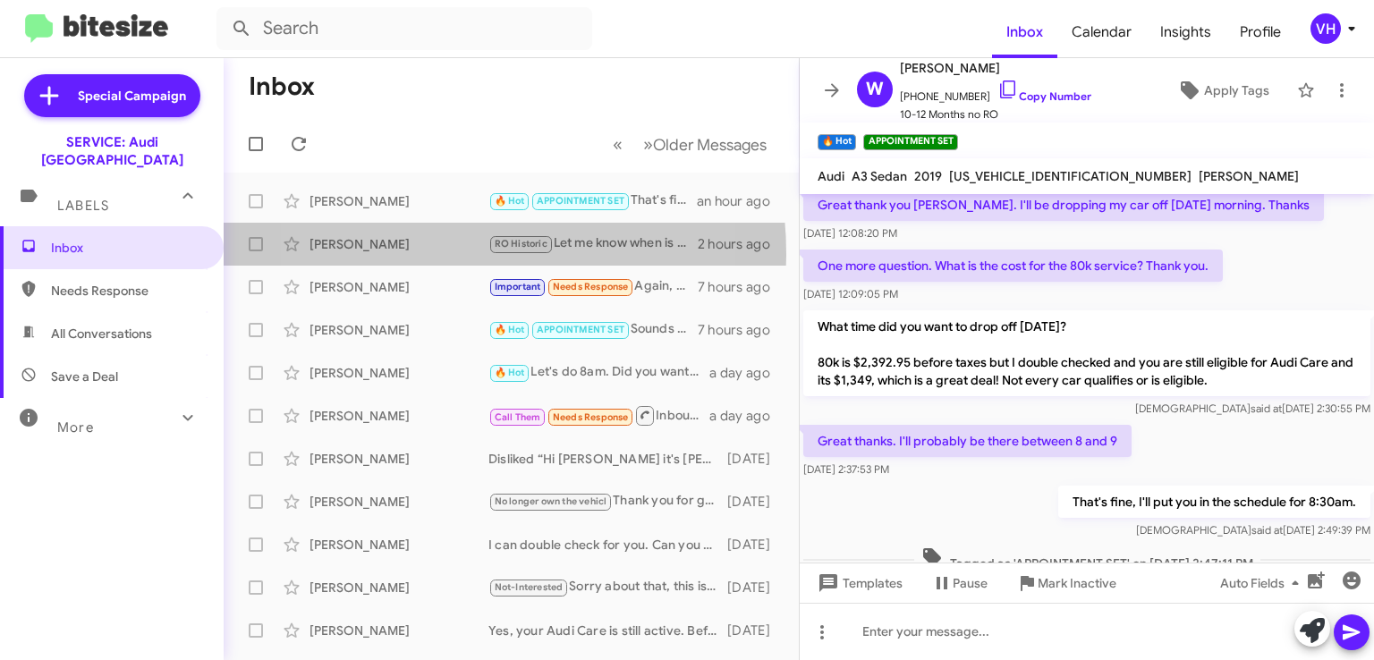
click at [420, 254] on div "[PERSON_NAME] RO Historic Let me know when is most convenient for you before th…" at bounding box center [511, 244] width 547 height 36
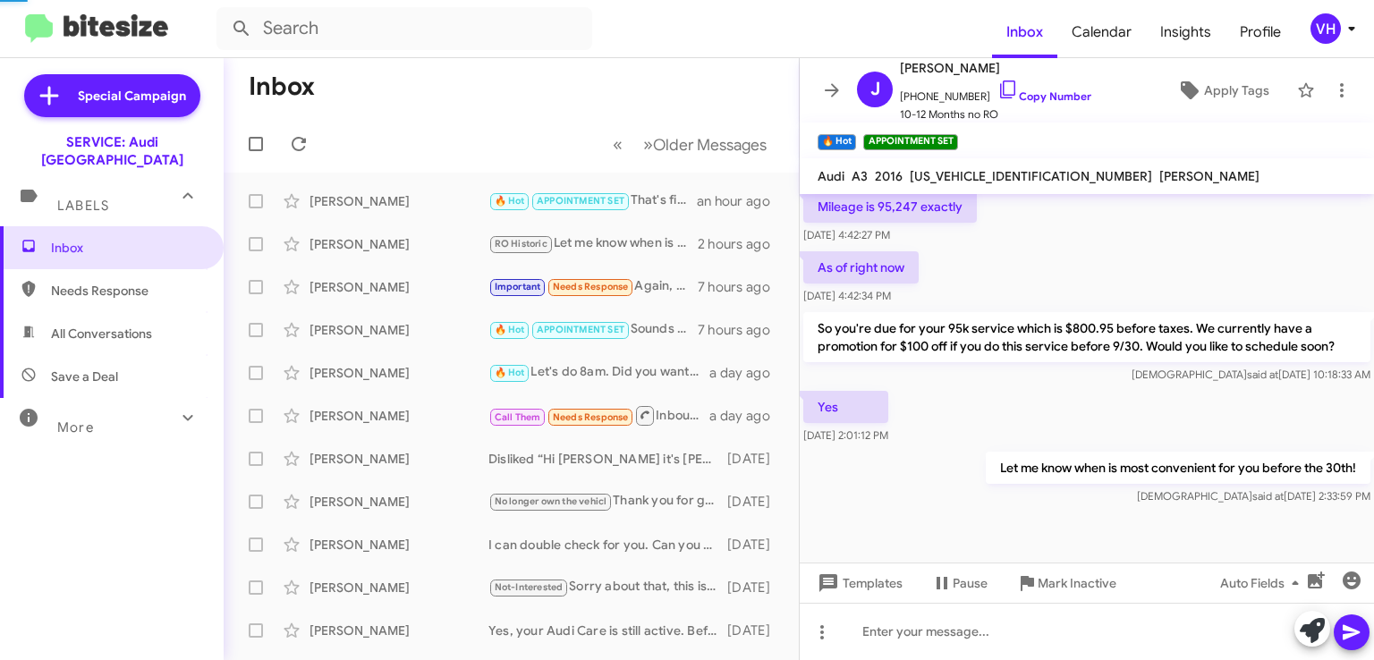
scroll to position [638, 0]
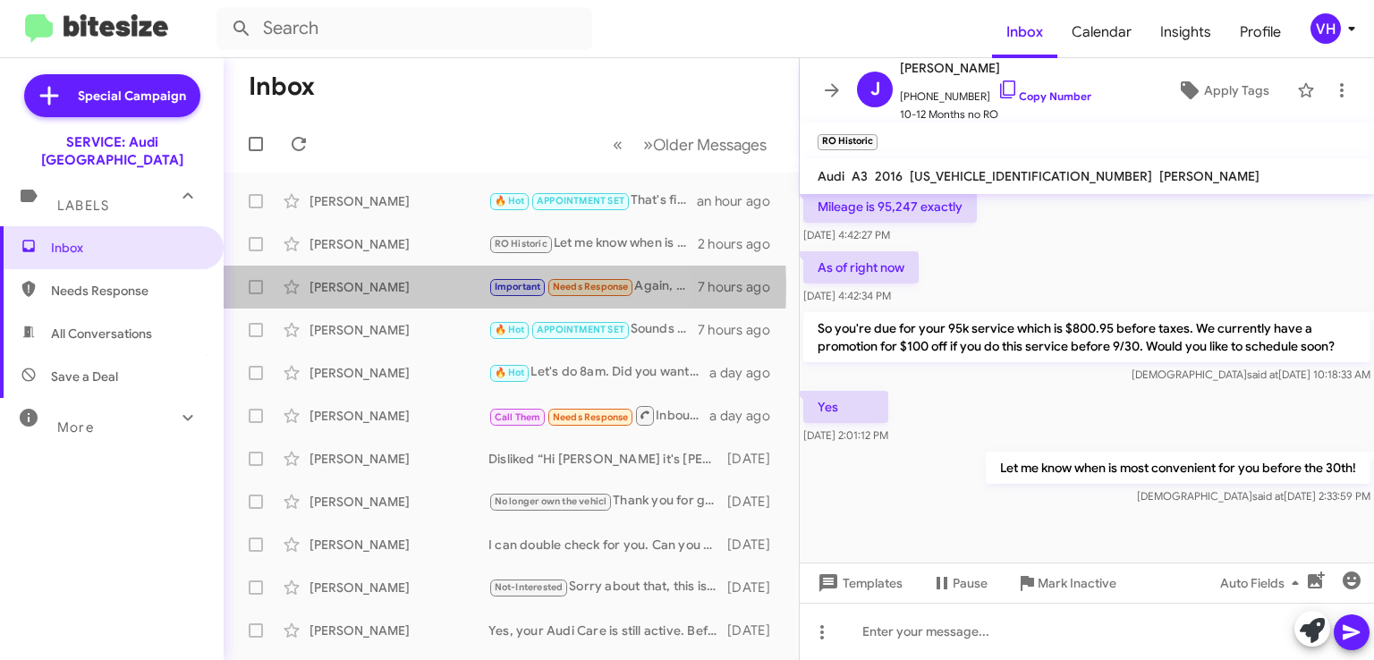
drag, startPoint x: 396, startPoint y: 286, endPoint x: 390, endPoint y: 269, distance: 18.1
click at [396, 284] on div "[PERSON_NAME]" at bounding box center [399, 287] width 179 height 18
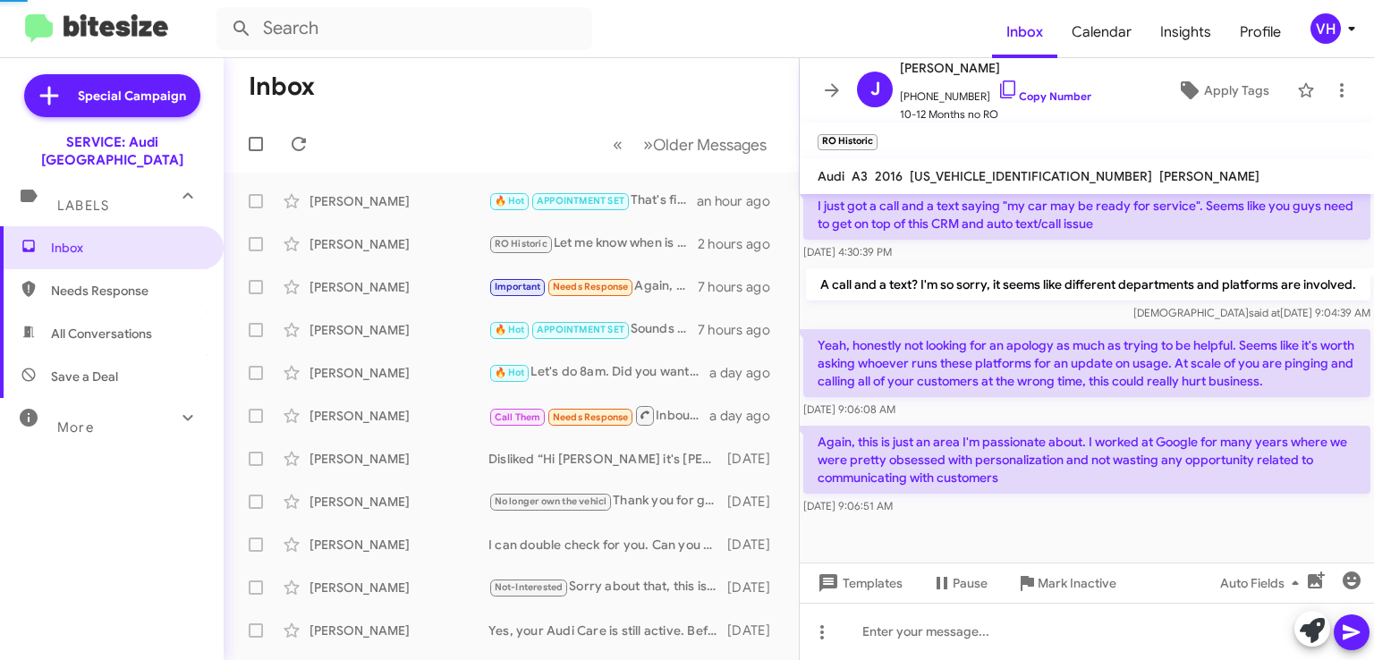
scroll to position [666, 0]
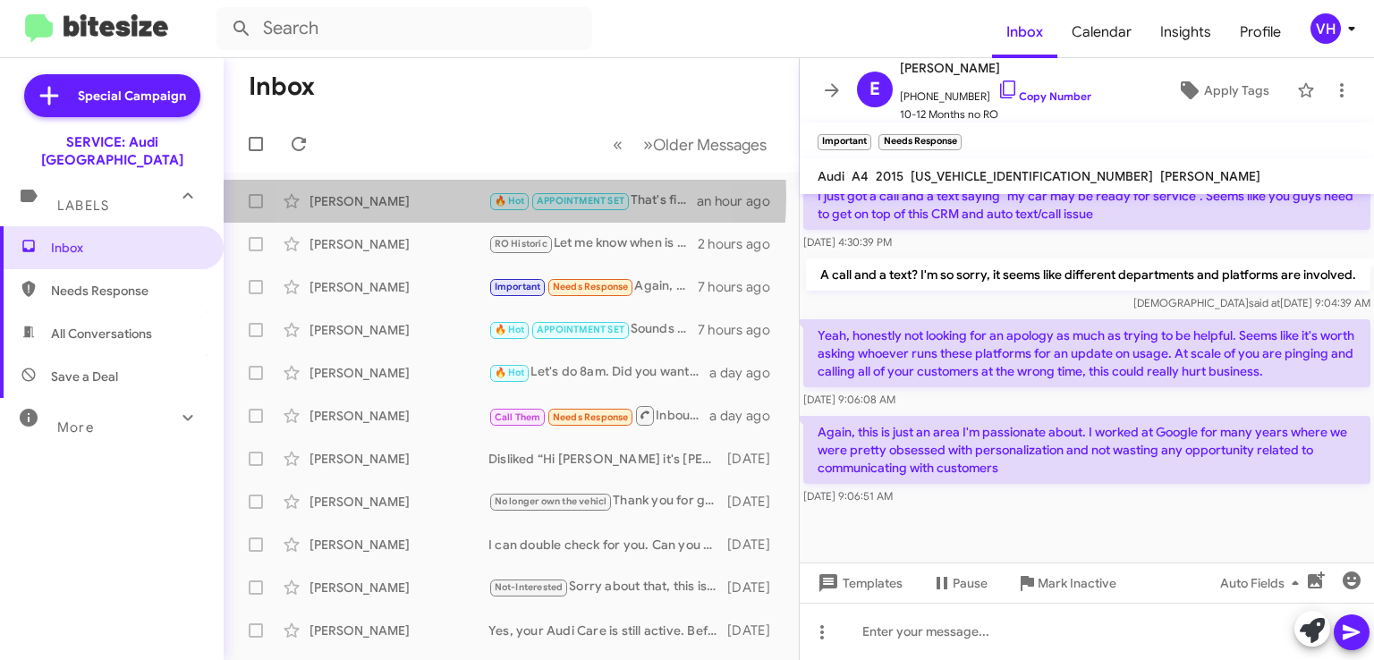
click at [418, 196] on div "[PERSON_NAME]" at bounding box center [399, 201] width 179 height 18
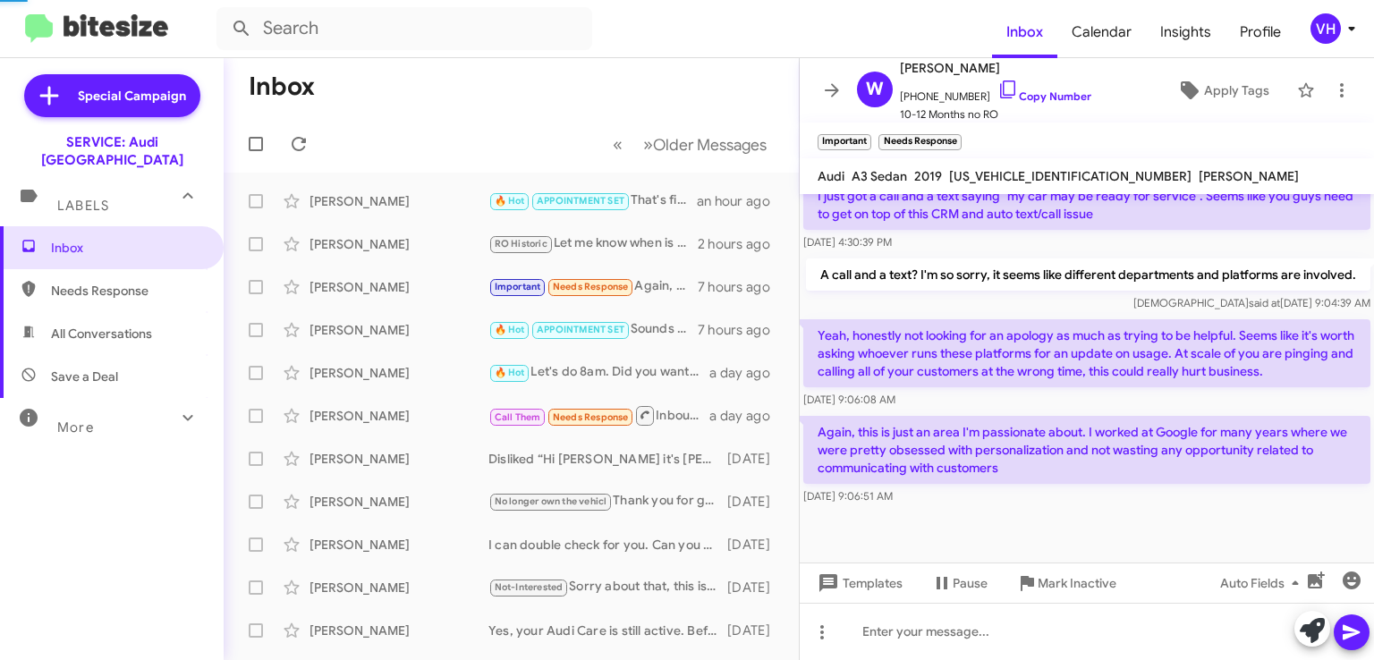
scroll to position [1444, 0]
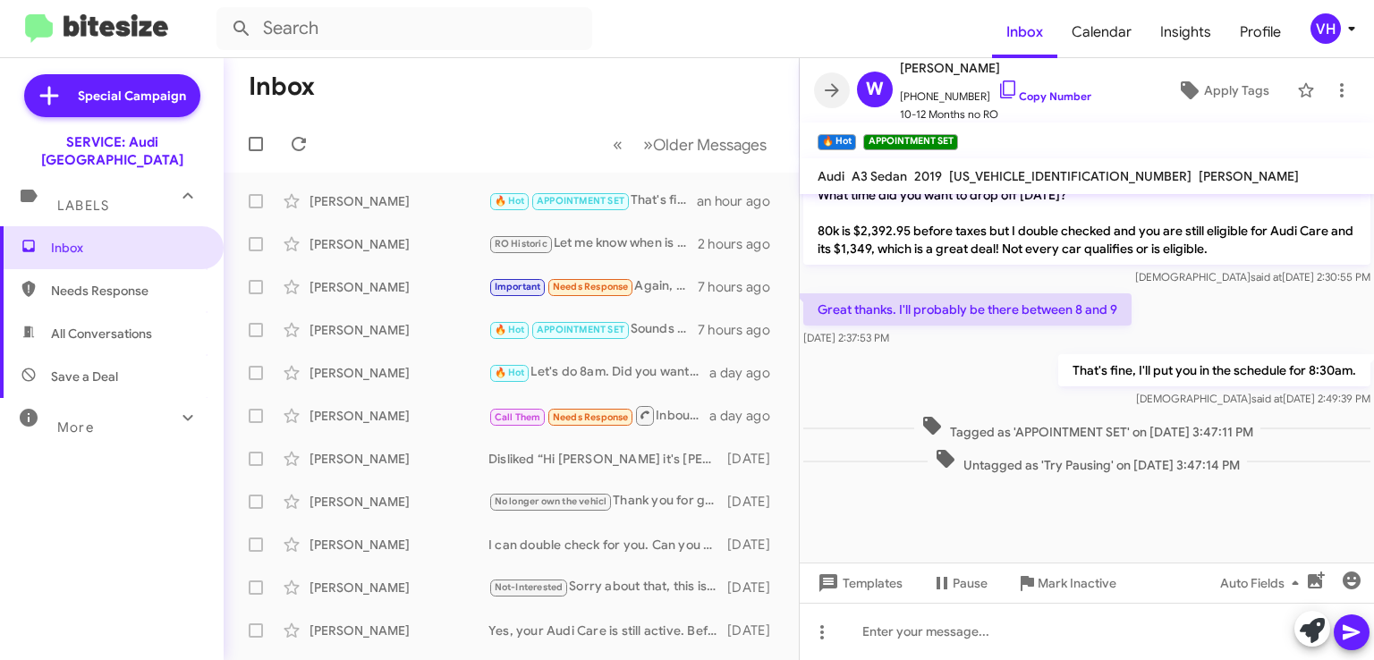
click at [821, 98] on icon at bounding box center [831, 90] width 21 height 21
